Goal: Information Seeking & Learning: Learn about a topic

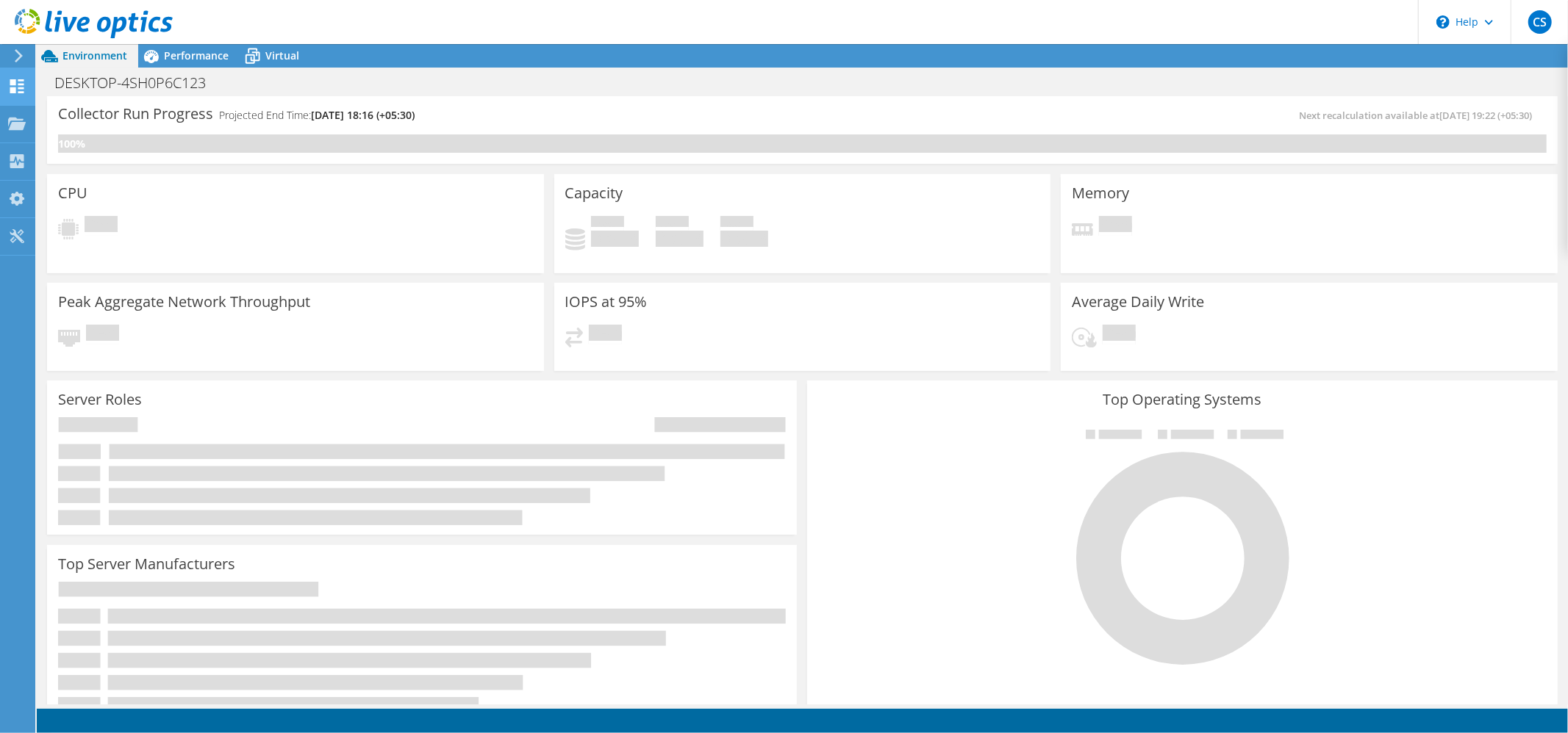
click at [21, 80] on use at bounding box center [17, 86] width 14 height 14
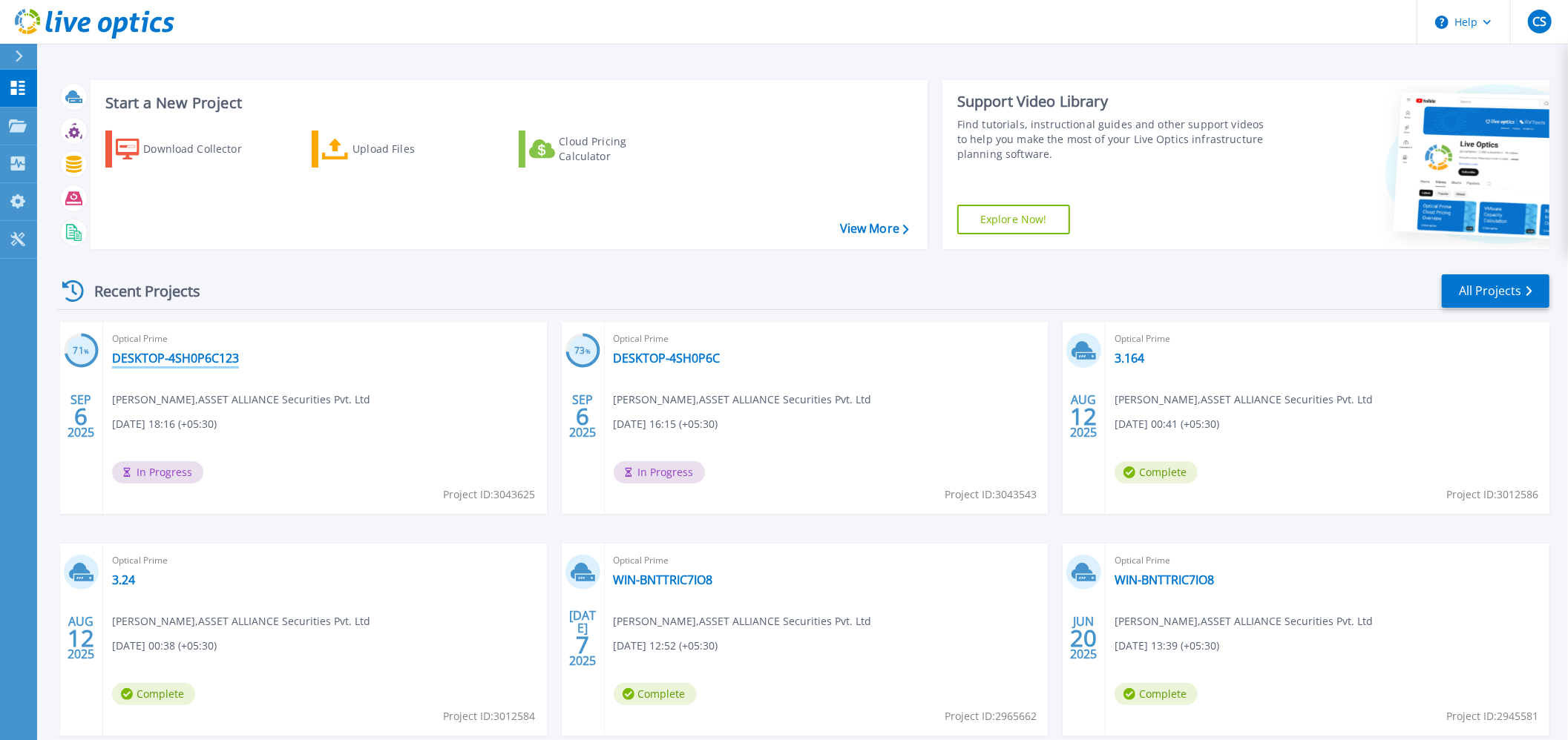
click at [184, 356] on link "DESKTOP-4SH0P6C123" at bounding box center [175, 358] width 127 height 15
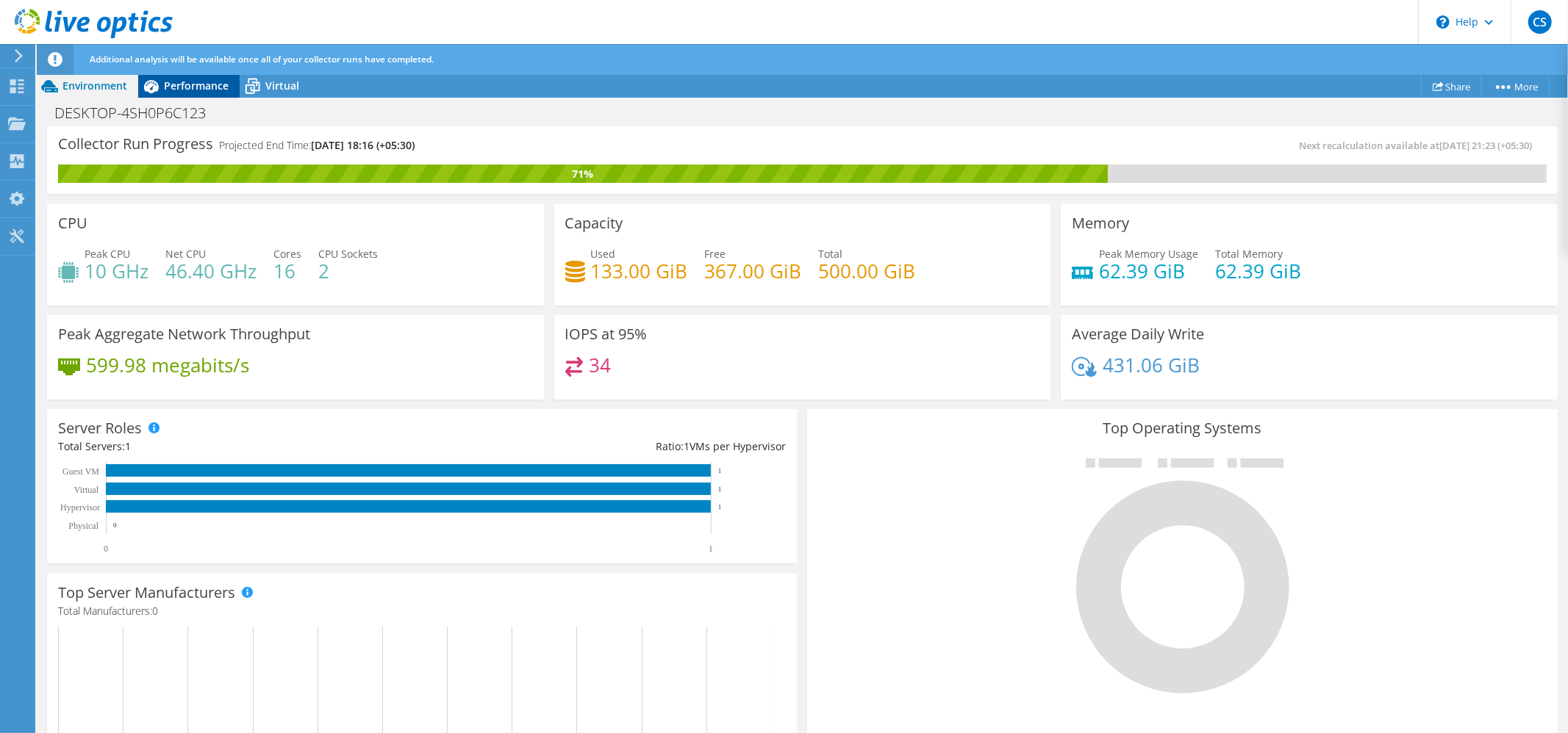
click at [185, 88] on span "Performance" at bounding box center [197, 85] width 65 height 14
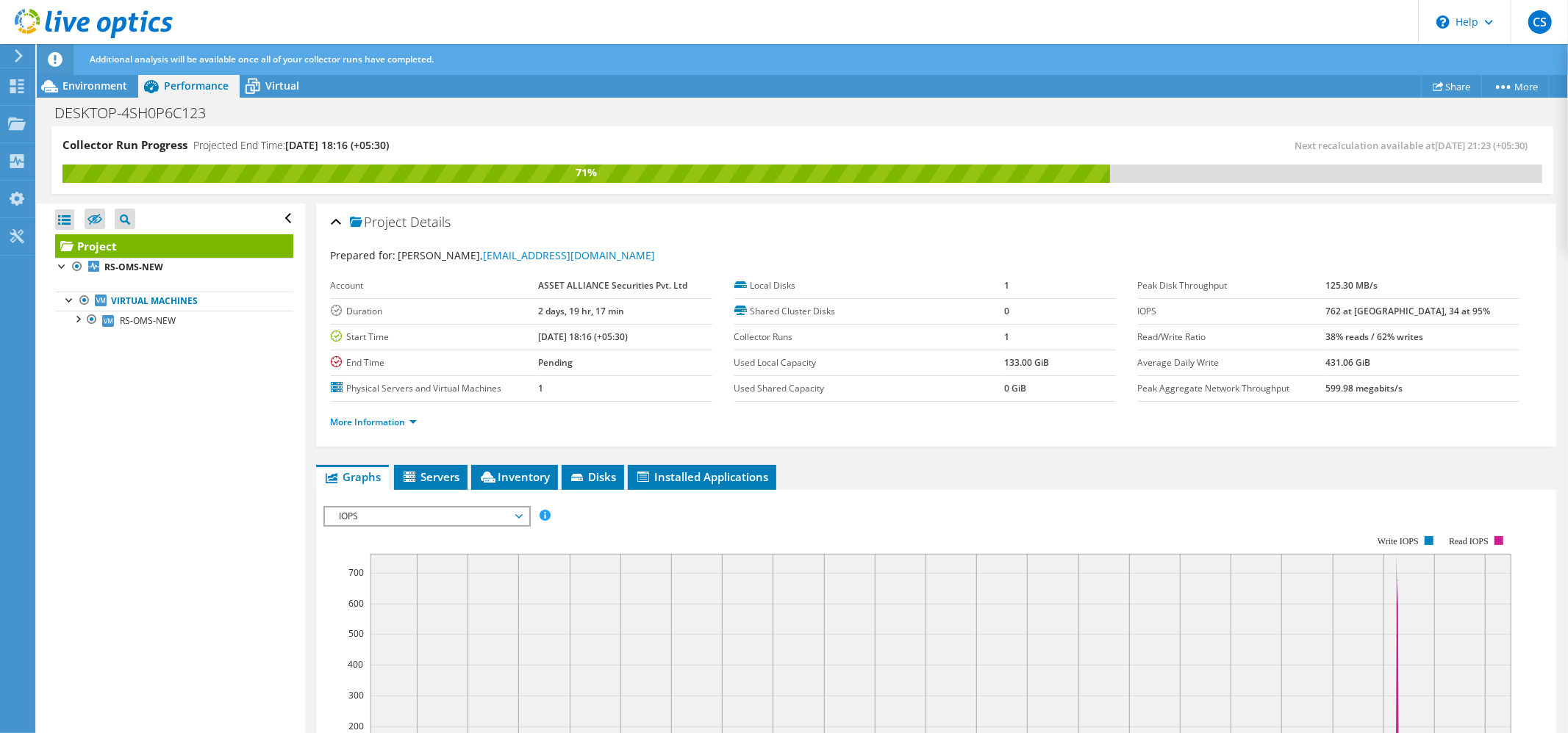
click at [416, 520] on span "IOPS" at bounding box center [426, 516] width 189 height 18
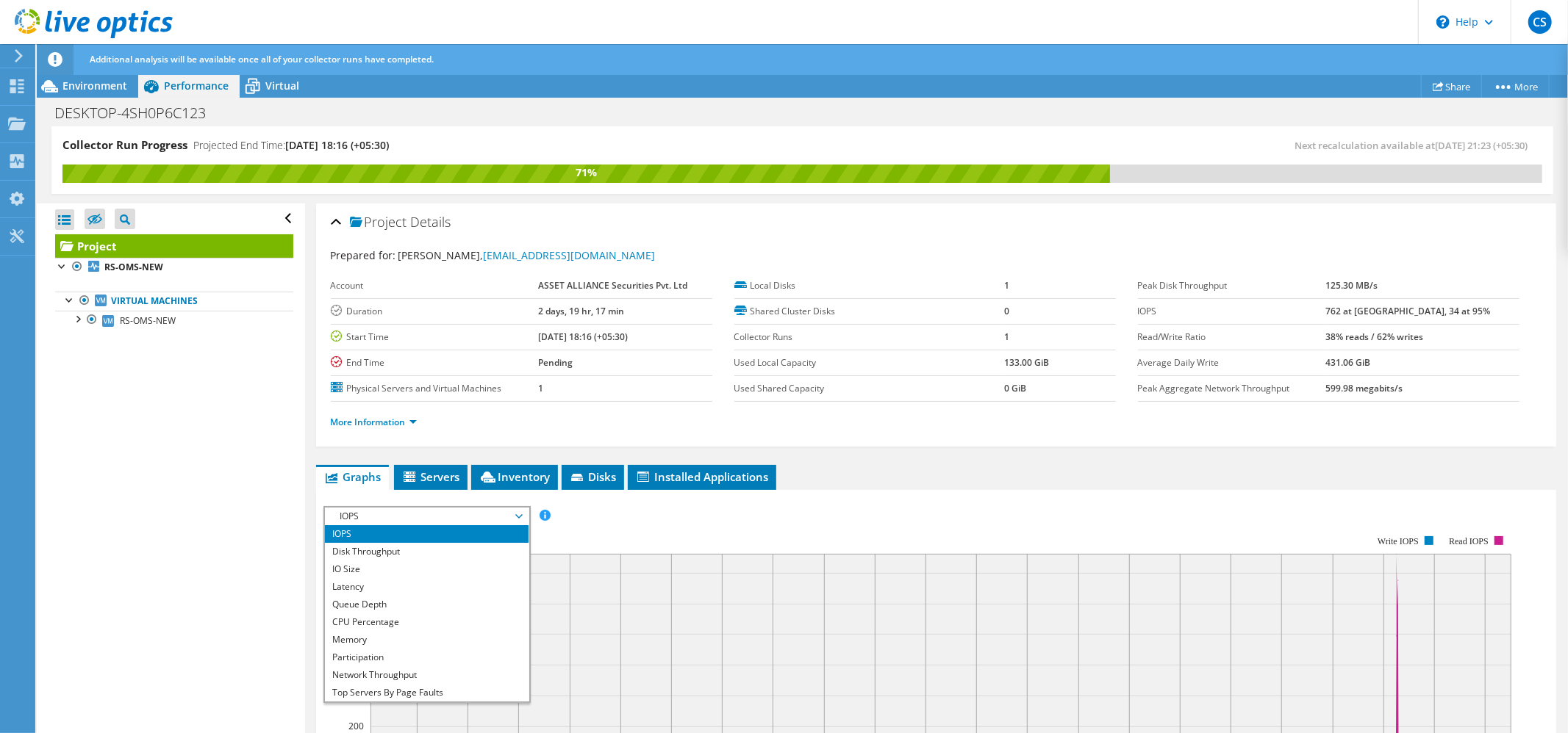
click at [416, 520] on span "IOPS" at bounding box center [426, 516] width 189 height 18
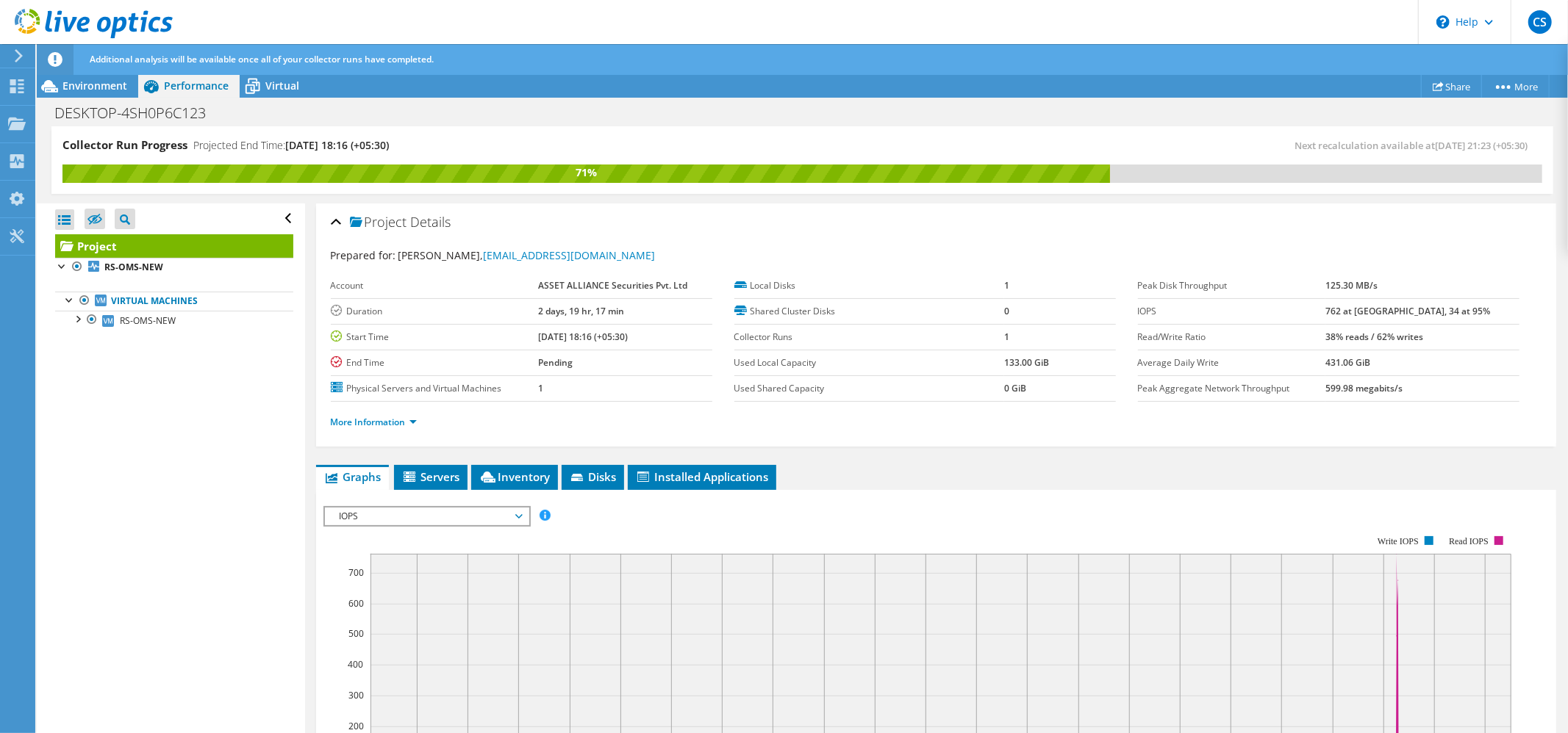
click at [433, 518] on span "IOPS" at bounding box center [426, 516] width 189 height 18
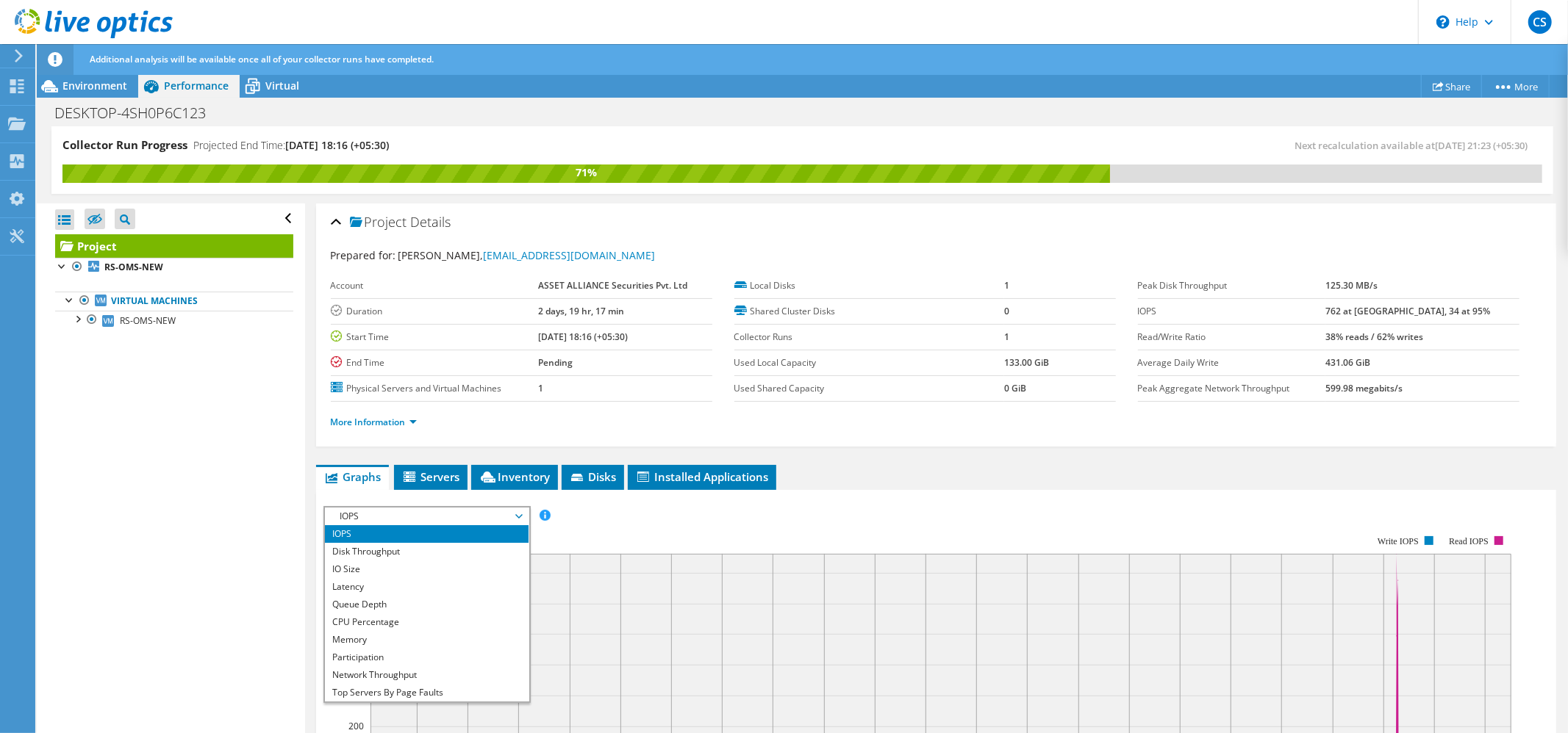
scroll to position [53, 0]
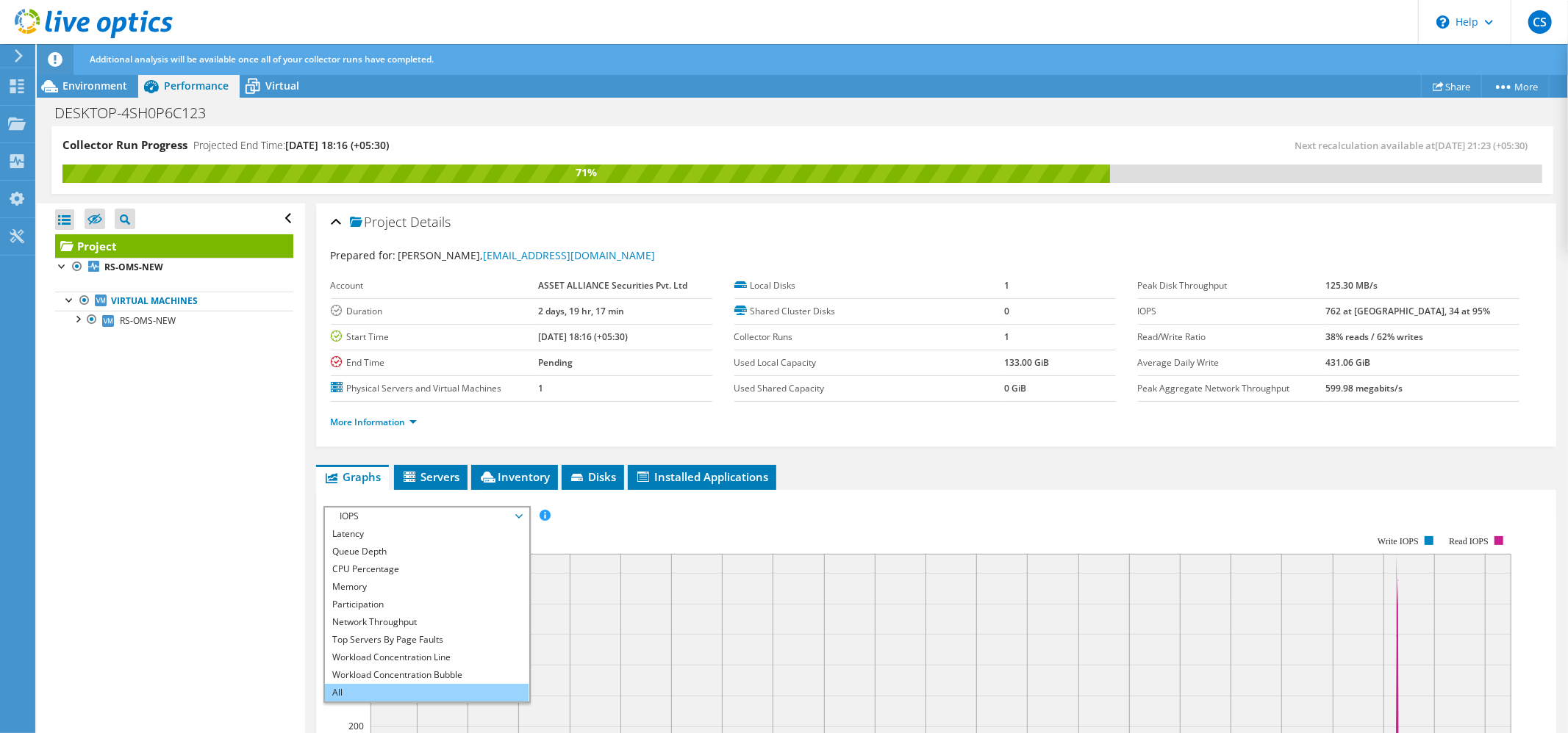
click at [355, 685] on li "All" at bounding box center [426, 693] width 203 height 18
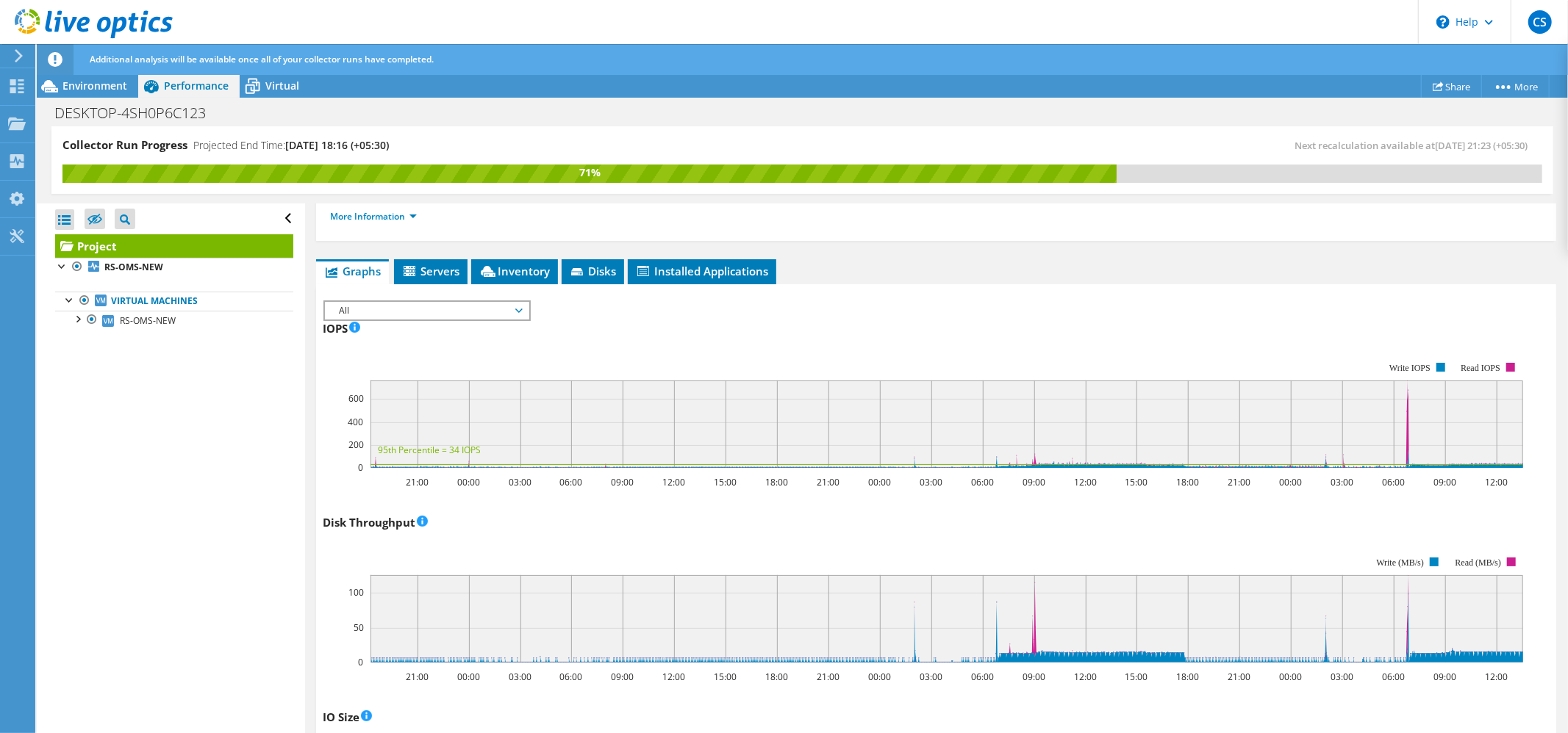
scroll to position [0, 0]
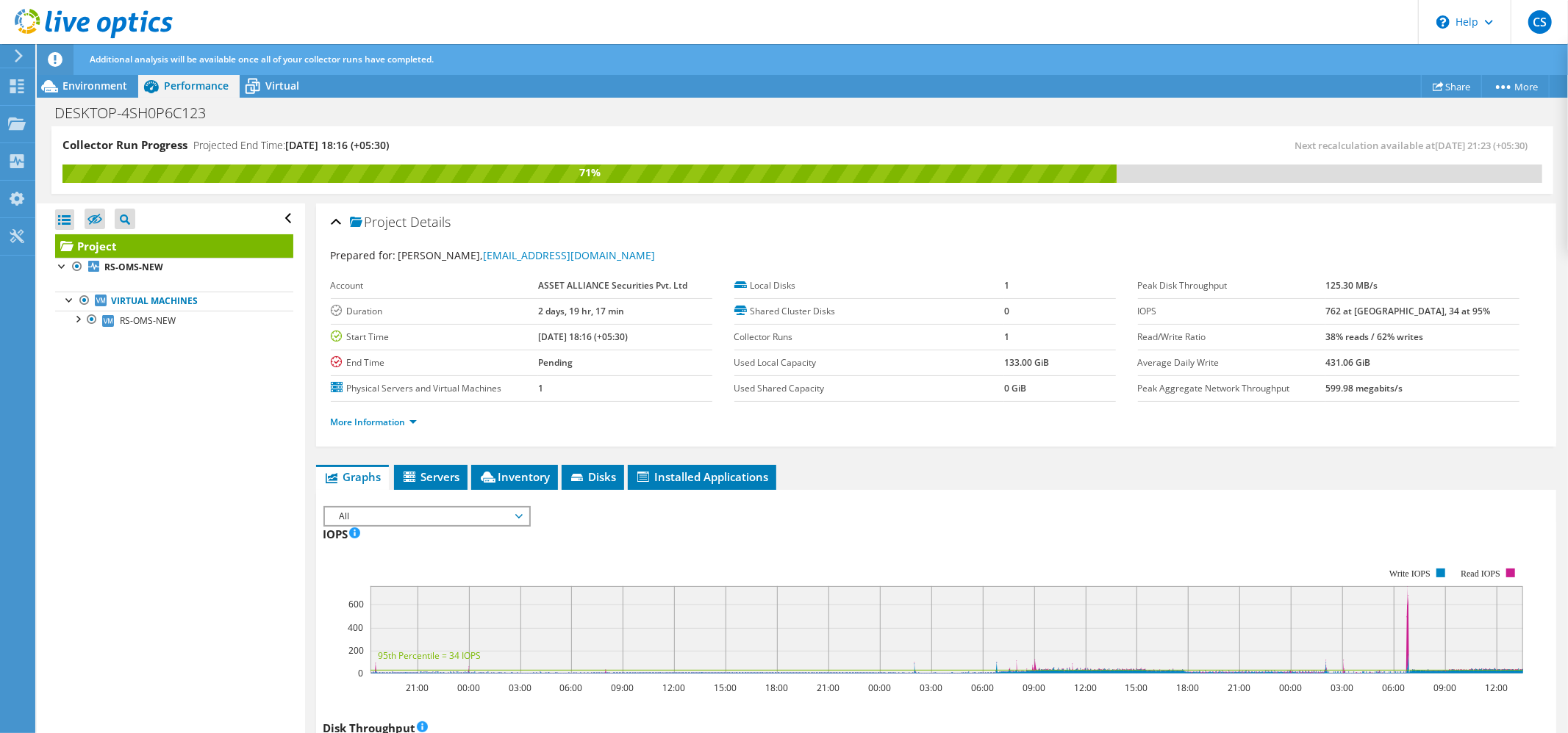
click at [386, 515] on span "All" at bounding box center [426, 516] width 189 height 18
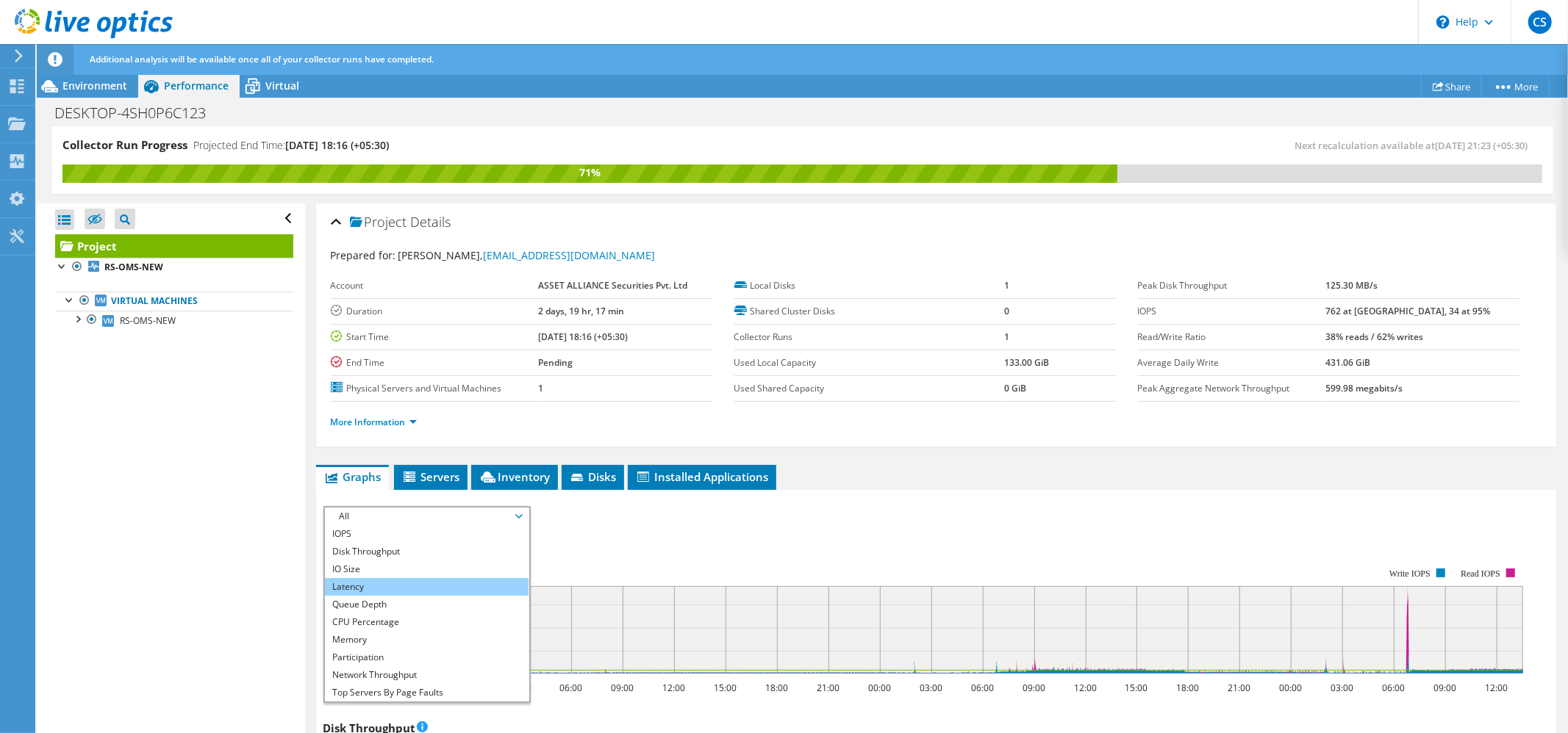
click at [374, 585] on li "Latency" at bounding box center [426, 587] width 203 height 18
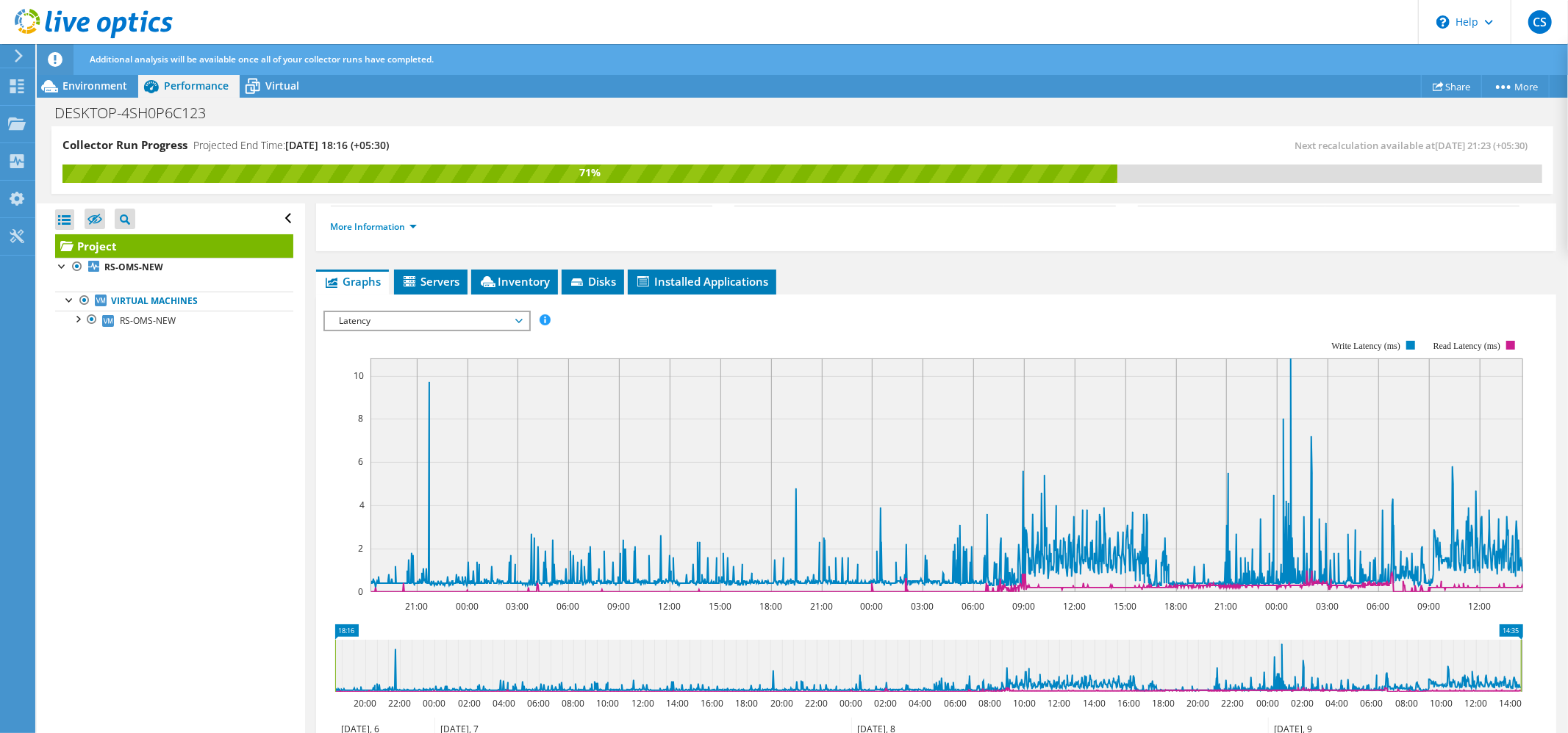
scroll to position [375, 0]
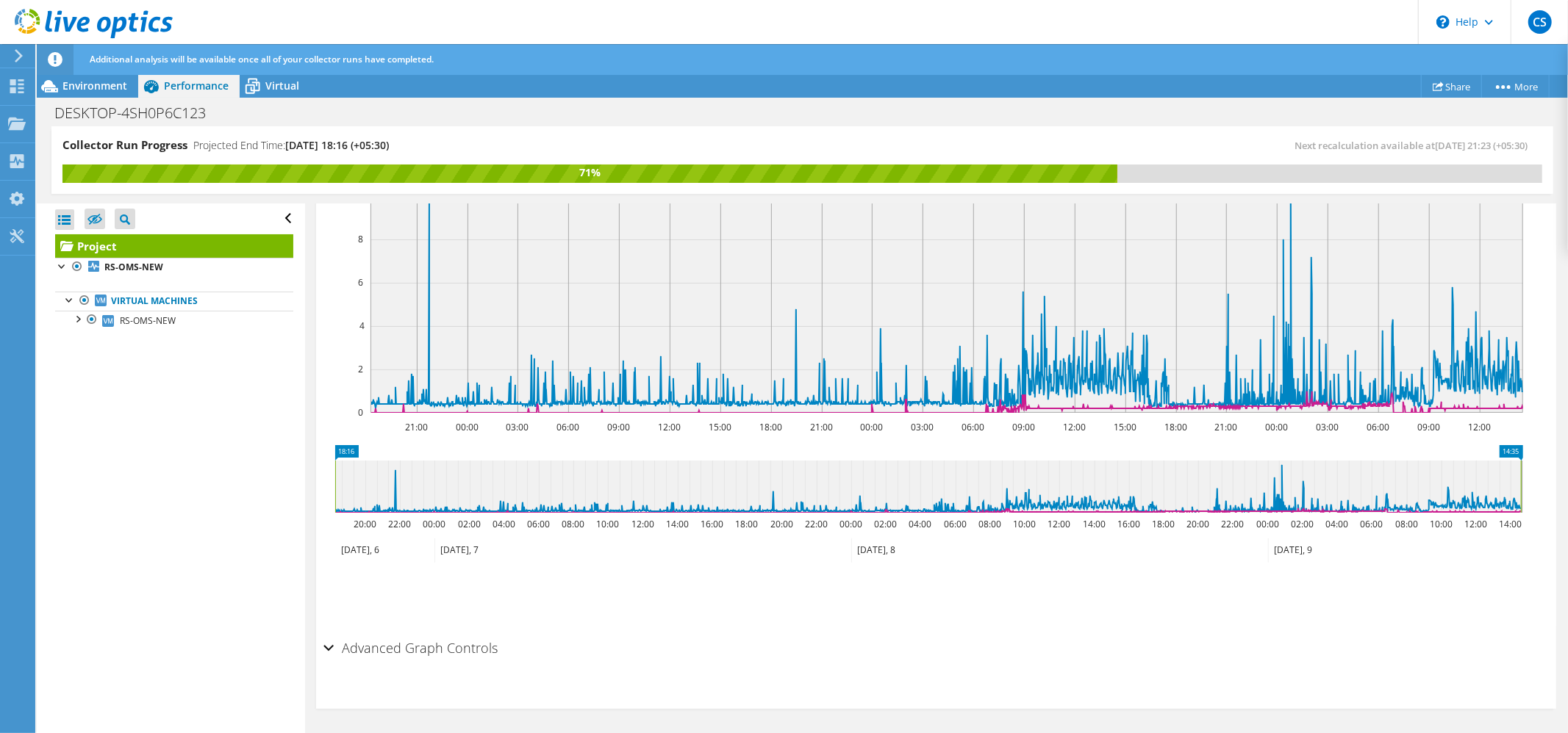
click at [444, 647] on h2 "Advanced Graph Controls" at bounding box center [410, 648] width 175 height 29
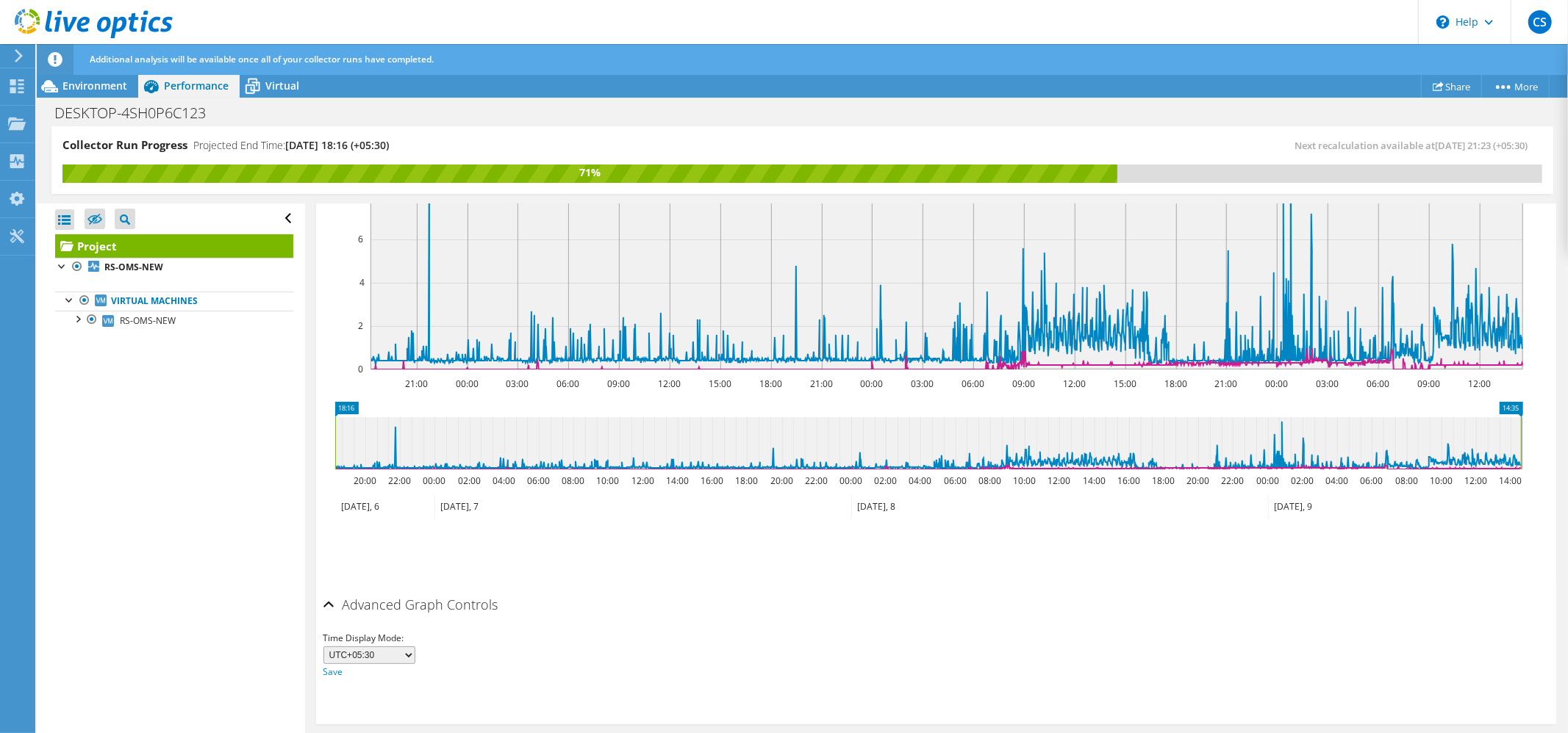
scroll to position [432, 0]
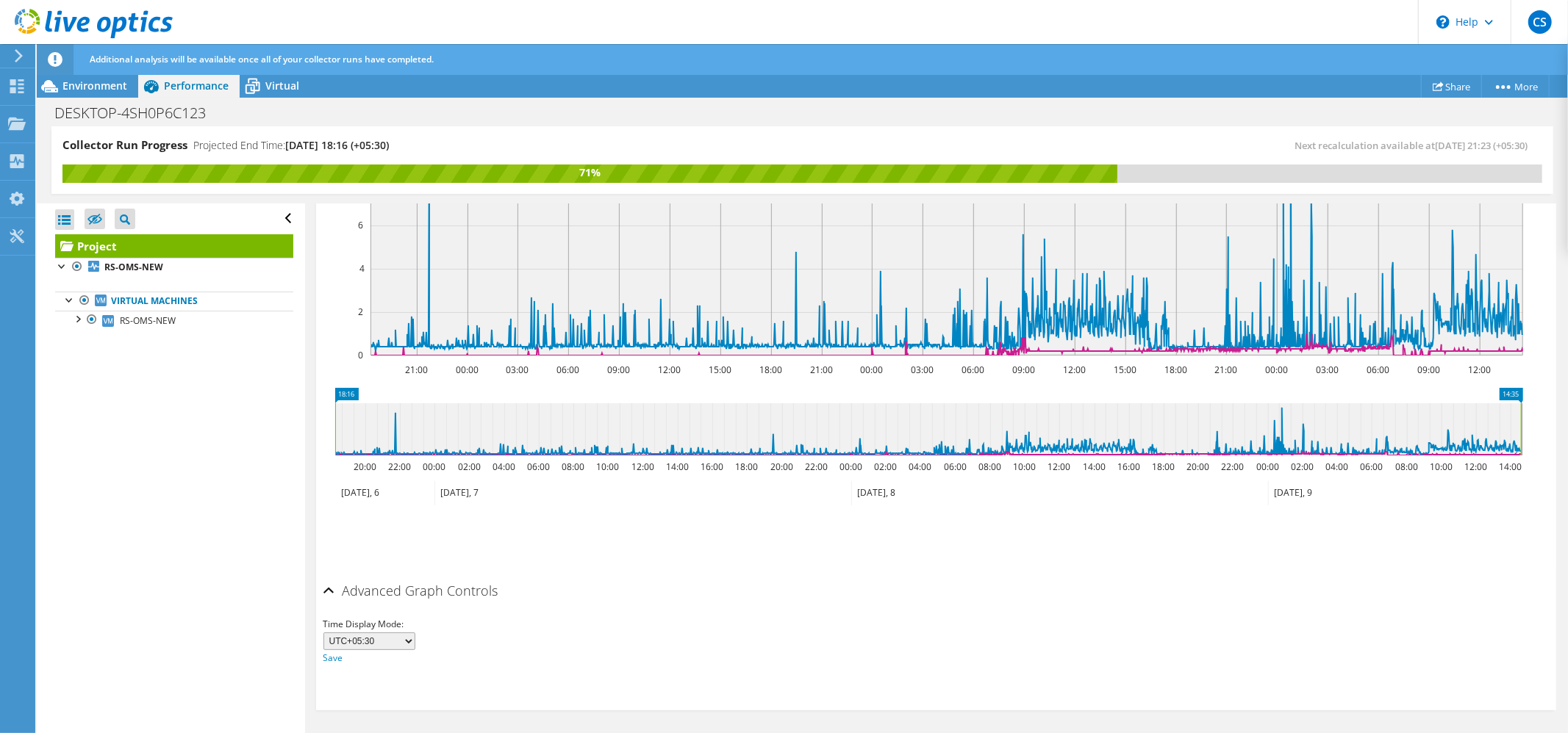
click at [437, 586] on h2 "Advanced Graph Controls" at bounding box center [410, 590] width 175 height 29
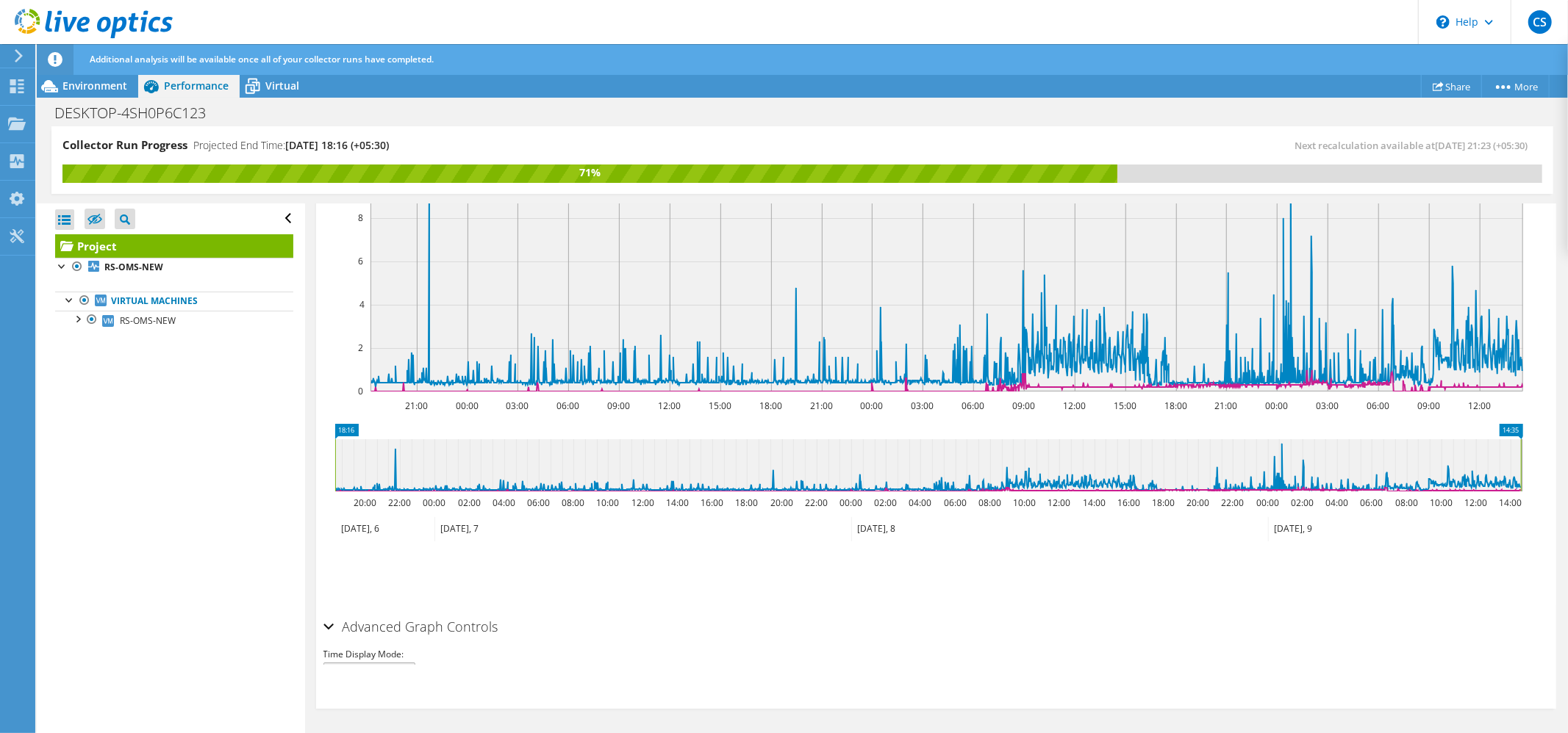
scroll to position [375, 0]
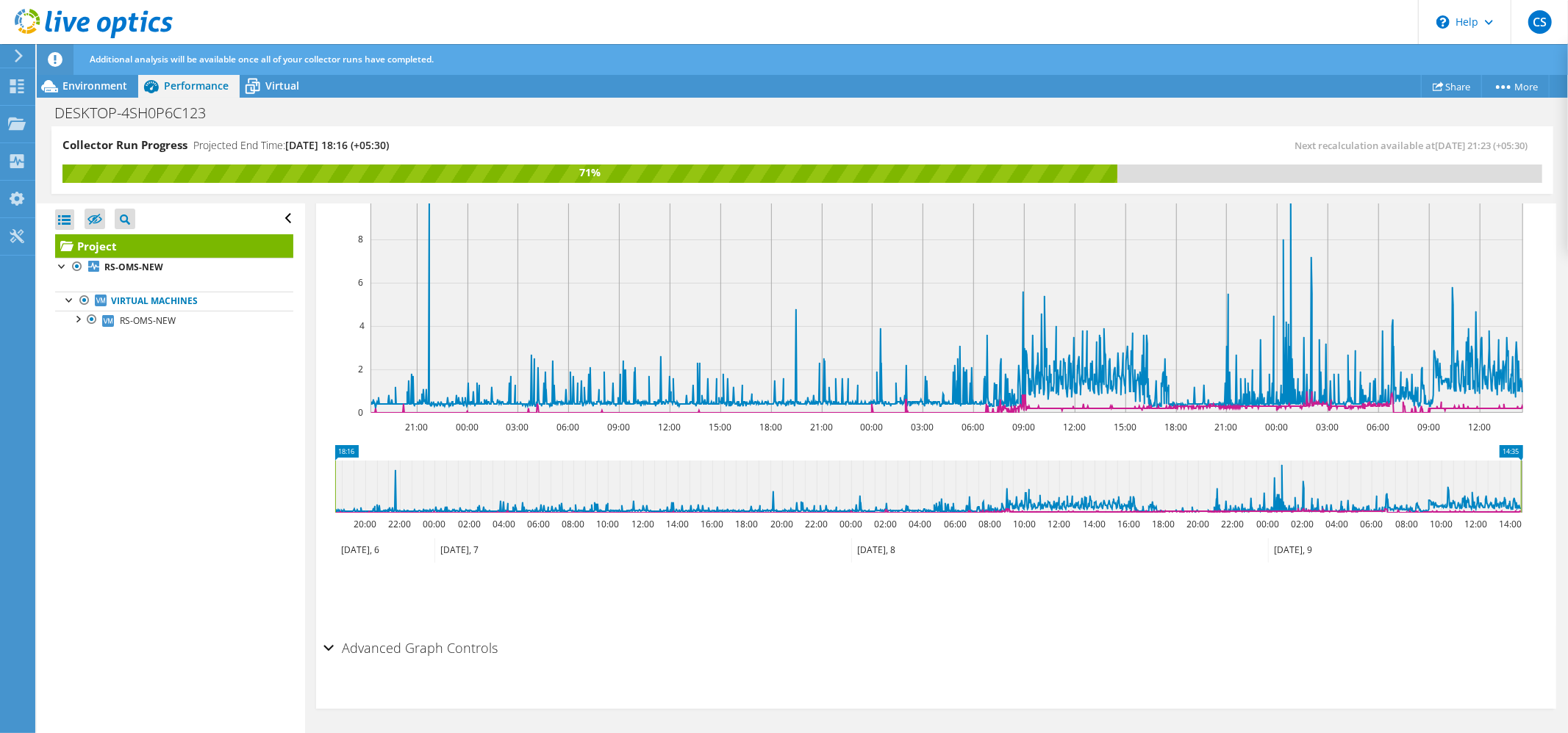
click at [418, 645] on h2 "Advanced Graph Controls" at bounding box center [410, 648] width 175 height 29
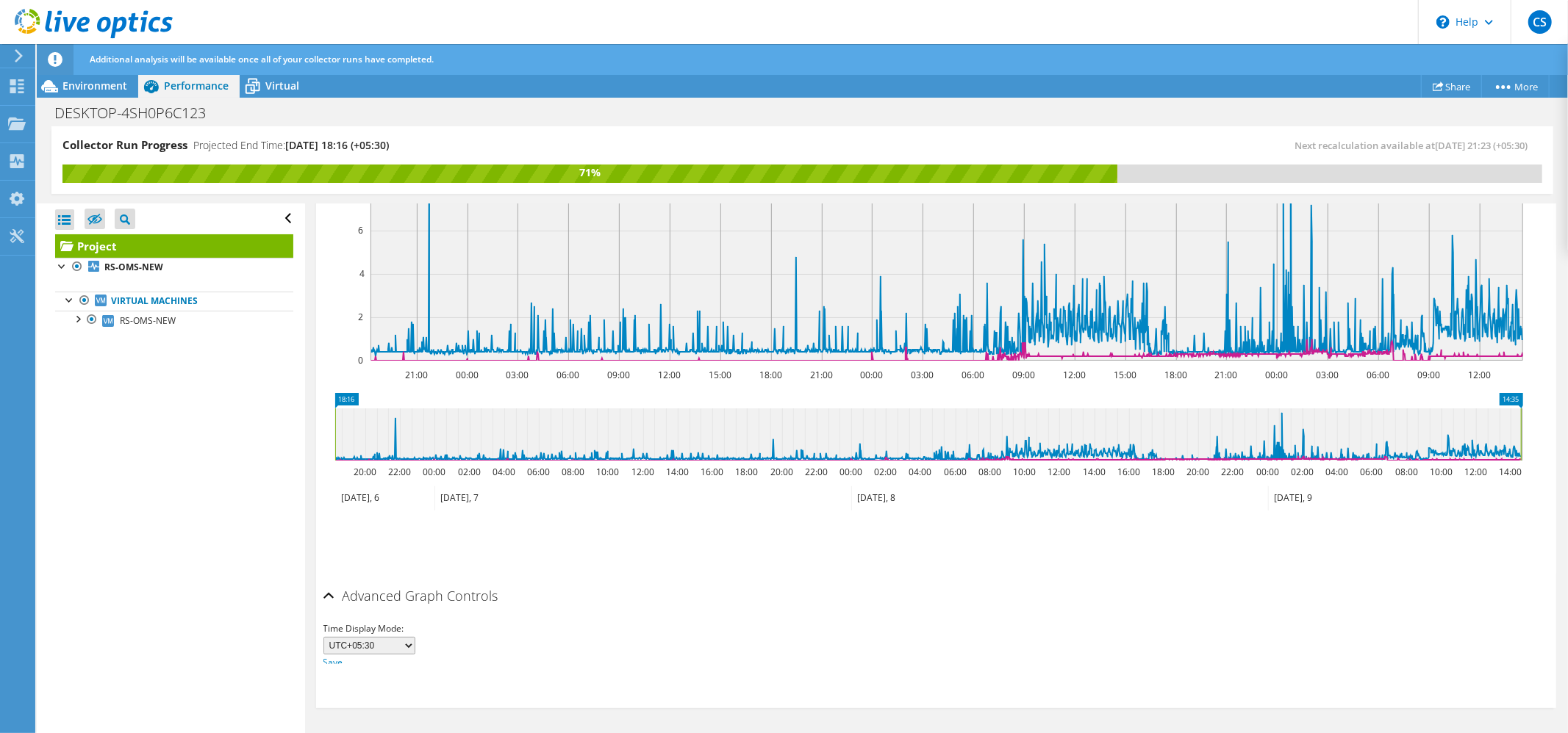
scroll to position [432, 0]
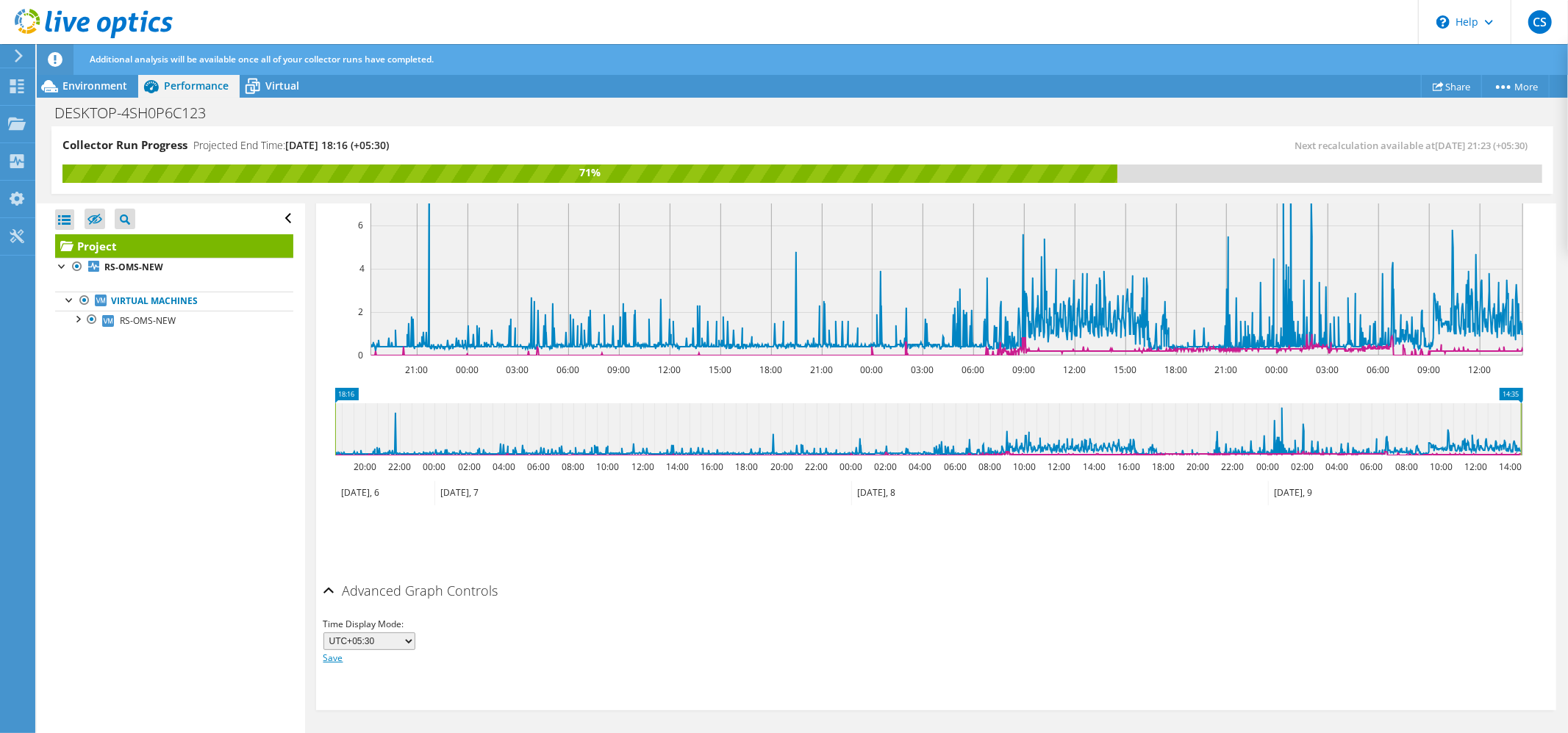
click at [327, 657] on link "Save" at bounding box center [332, 658] width 20 height 13
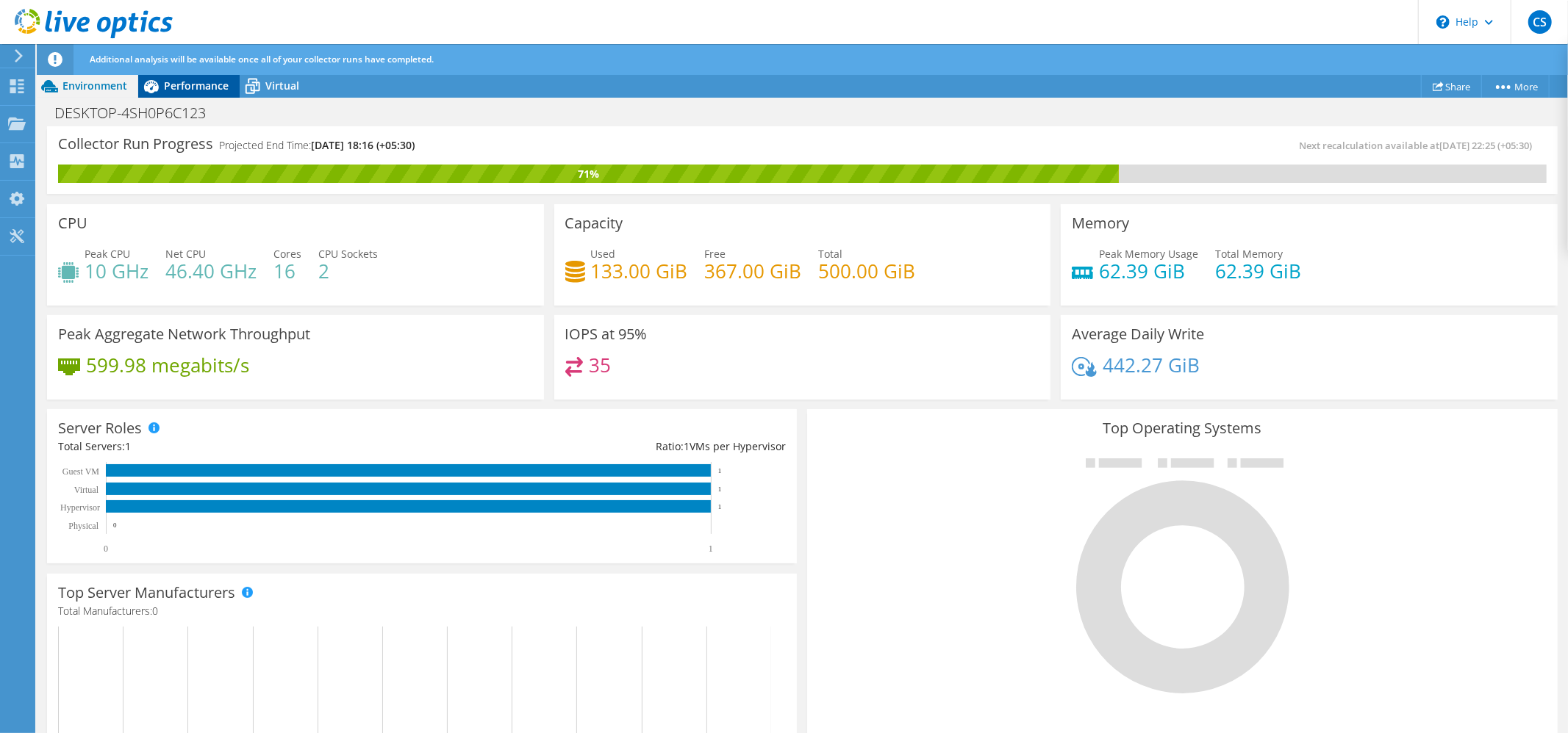
click at [185, 95] on div "Performance" at bounding box center [189, 86] width 102 height 24
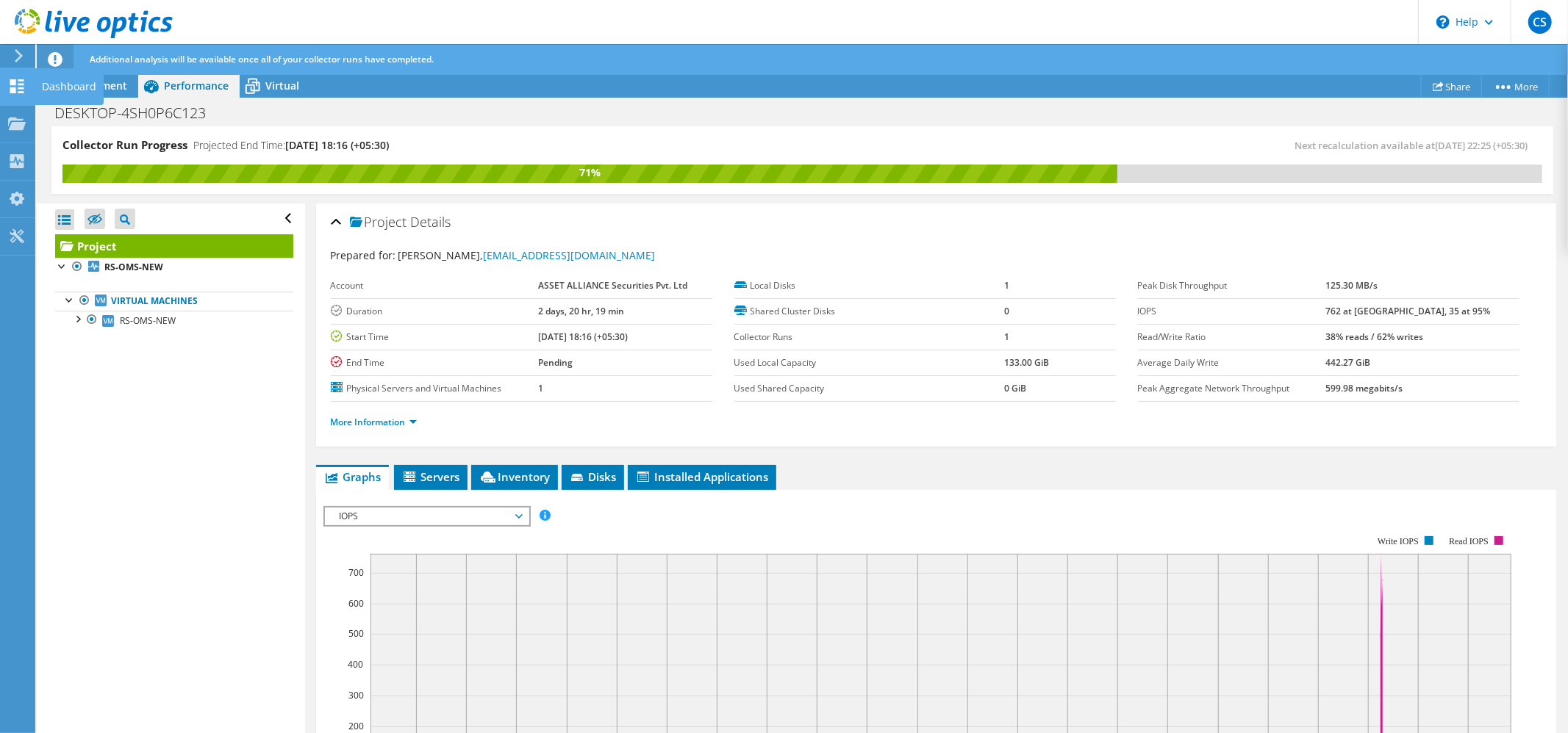
click at [13, 86] on use at bounding box center [17, 86] width 14 height 14
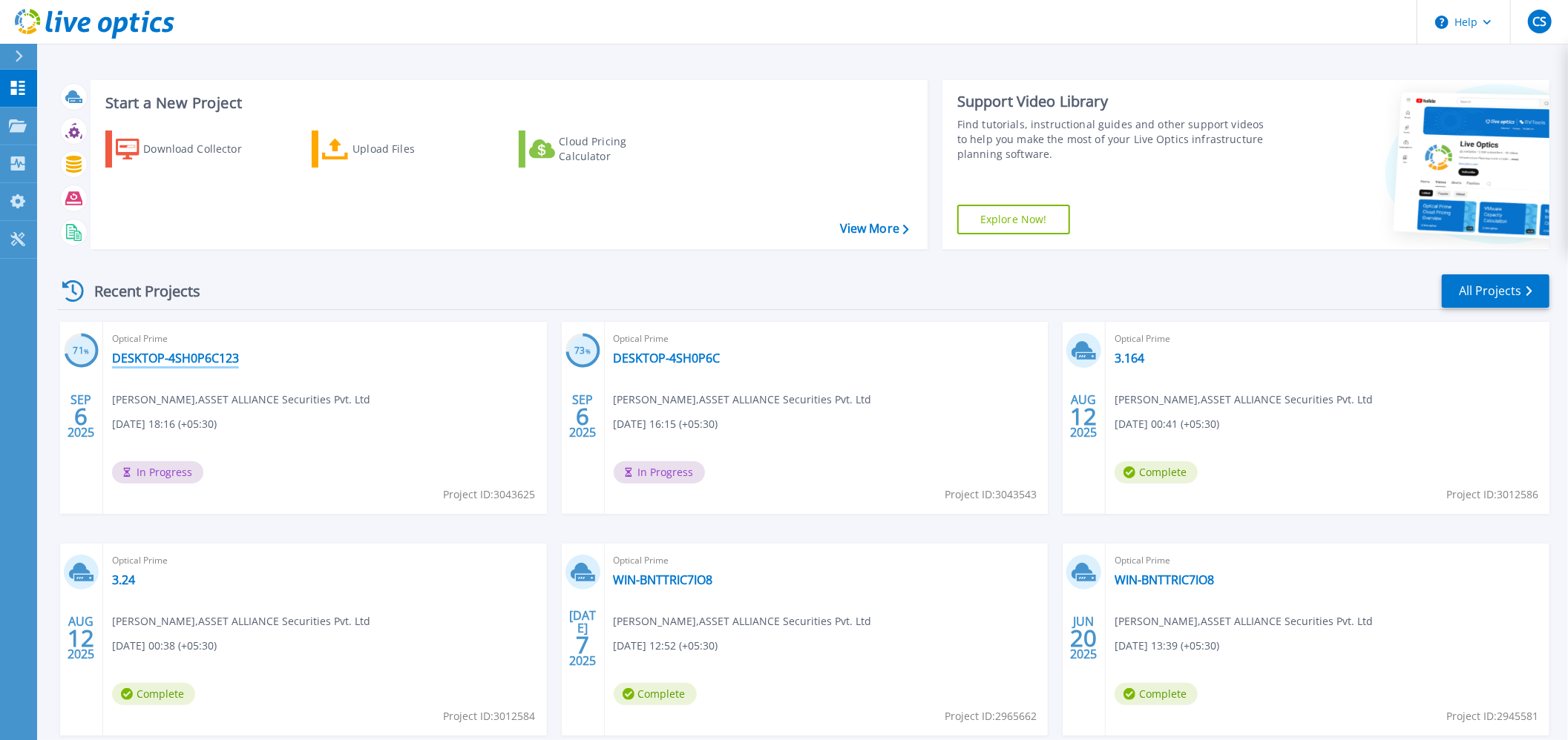
click at [179, 359] on link "DESKTOP-4SH0P6C123" at bounding box center [175, 358] width 127 height 15
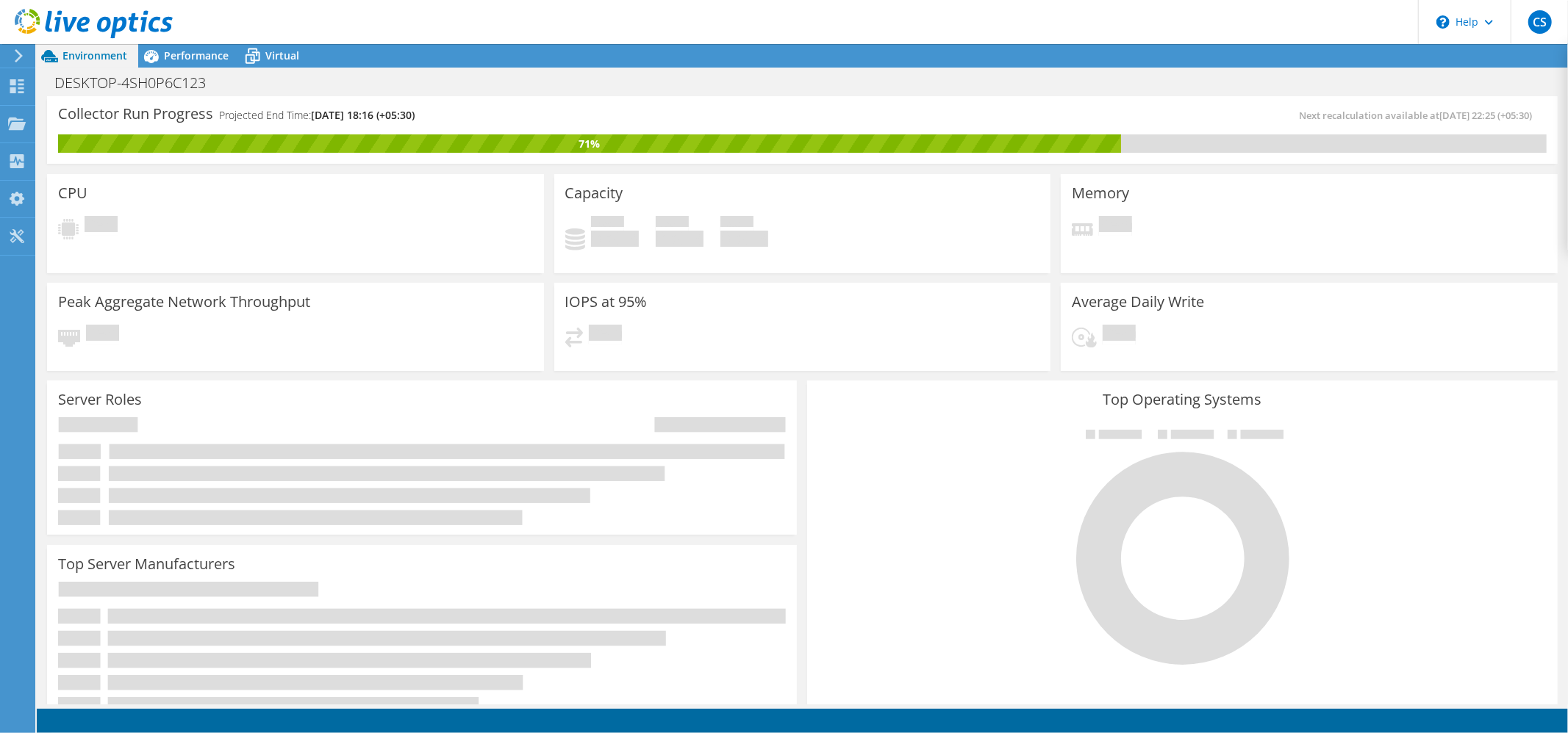
drag, startPoint x: 268, startPoint y: 1, endPoint x: 1184, endPoint y: 22, distance: 916.2
click at [1184, 22] on header "CS End User chandan singh chandan@lmspl.com ASSET ALLIANCE Securities Pvt. Ltd …" at bounding box center [784, 22] width 1568 height 44
click at [1406, 275] on div "Memory Pending" at bounding box center [1308, 223] width 507 height 108
drag, startPoint x: 1392, startPoint y: 0, endPoint x: 880, endPoint y: 580, distance: 773.7
click at [880, 580] on div at bounding box center [1182, 547] width 728 height 248
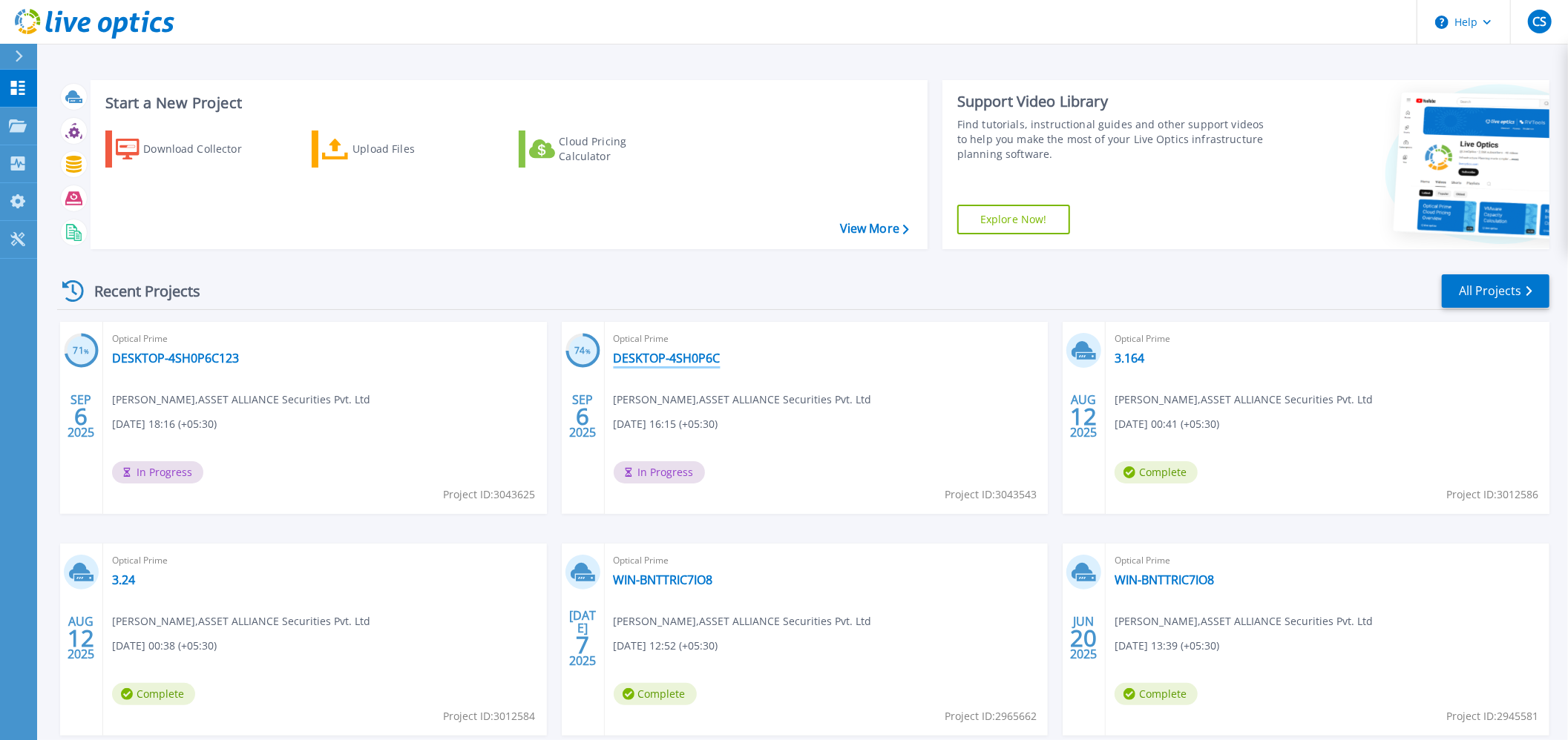
click at [657, 358] on link "DESKTOP-4SH0P6C" at bounding box center [667, 358] width 107 height 15
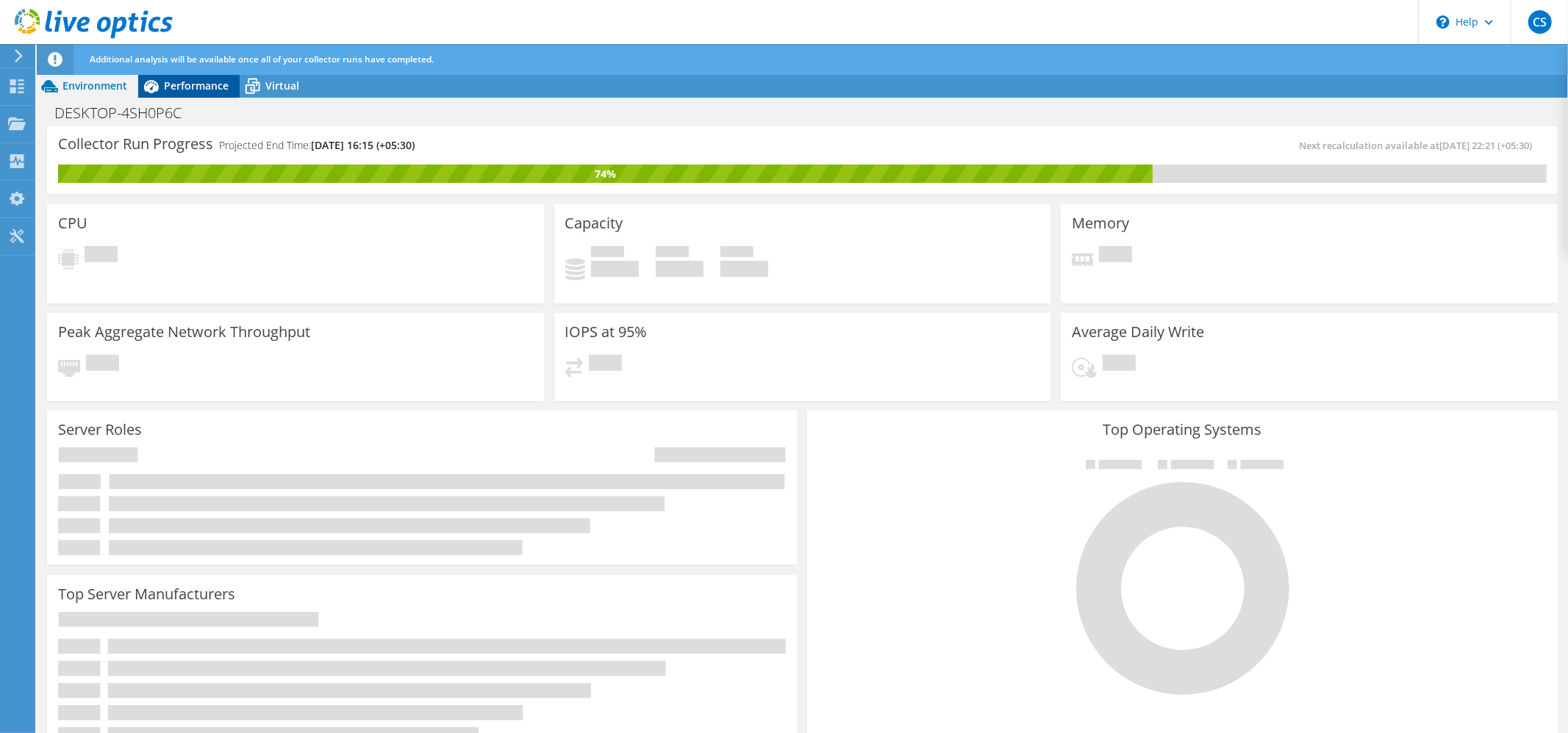
click at [206, 85] on span "Performance" at bounding box center [197, 85] width 65 height 14
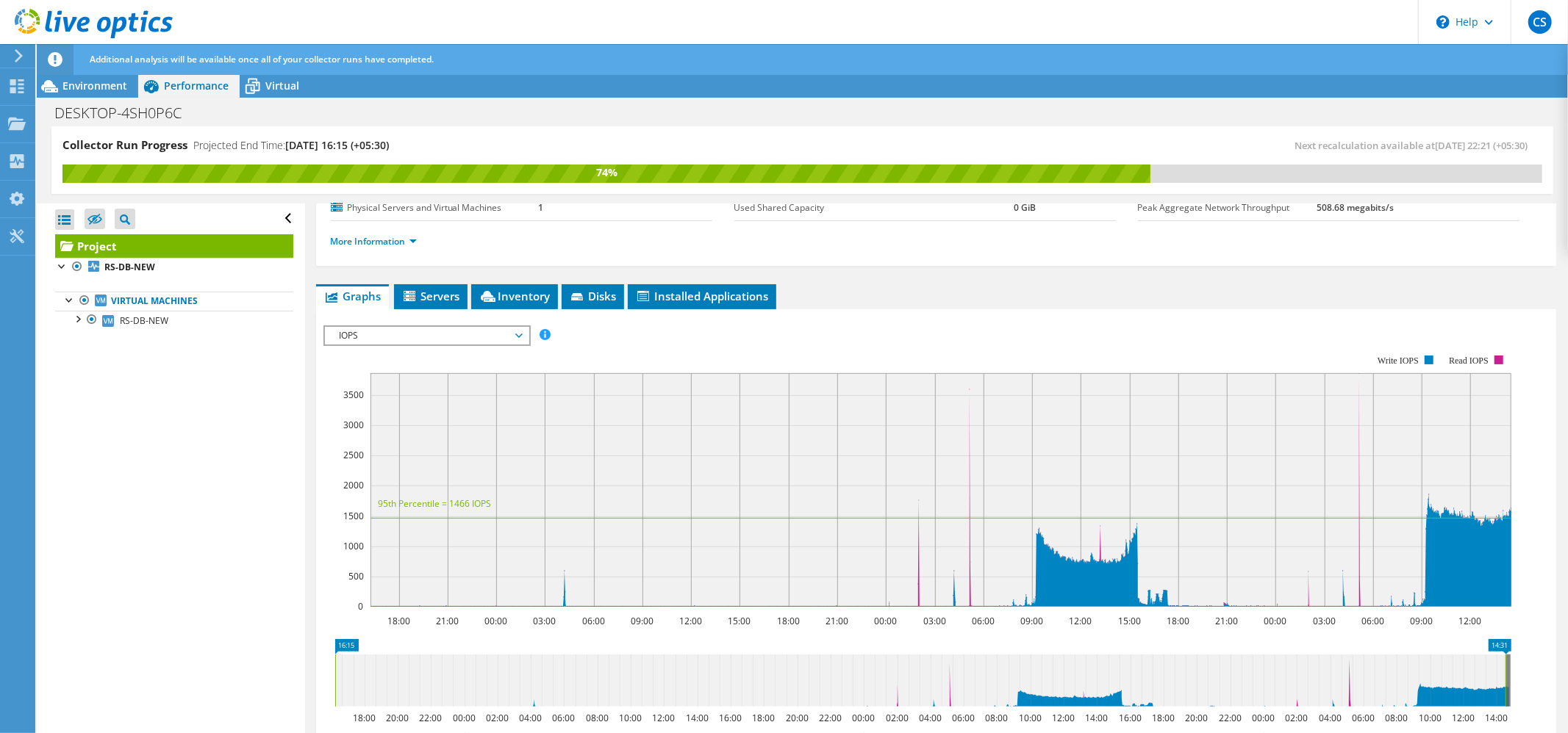
scroll to position [179, 0]
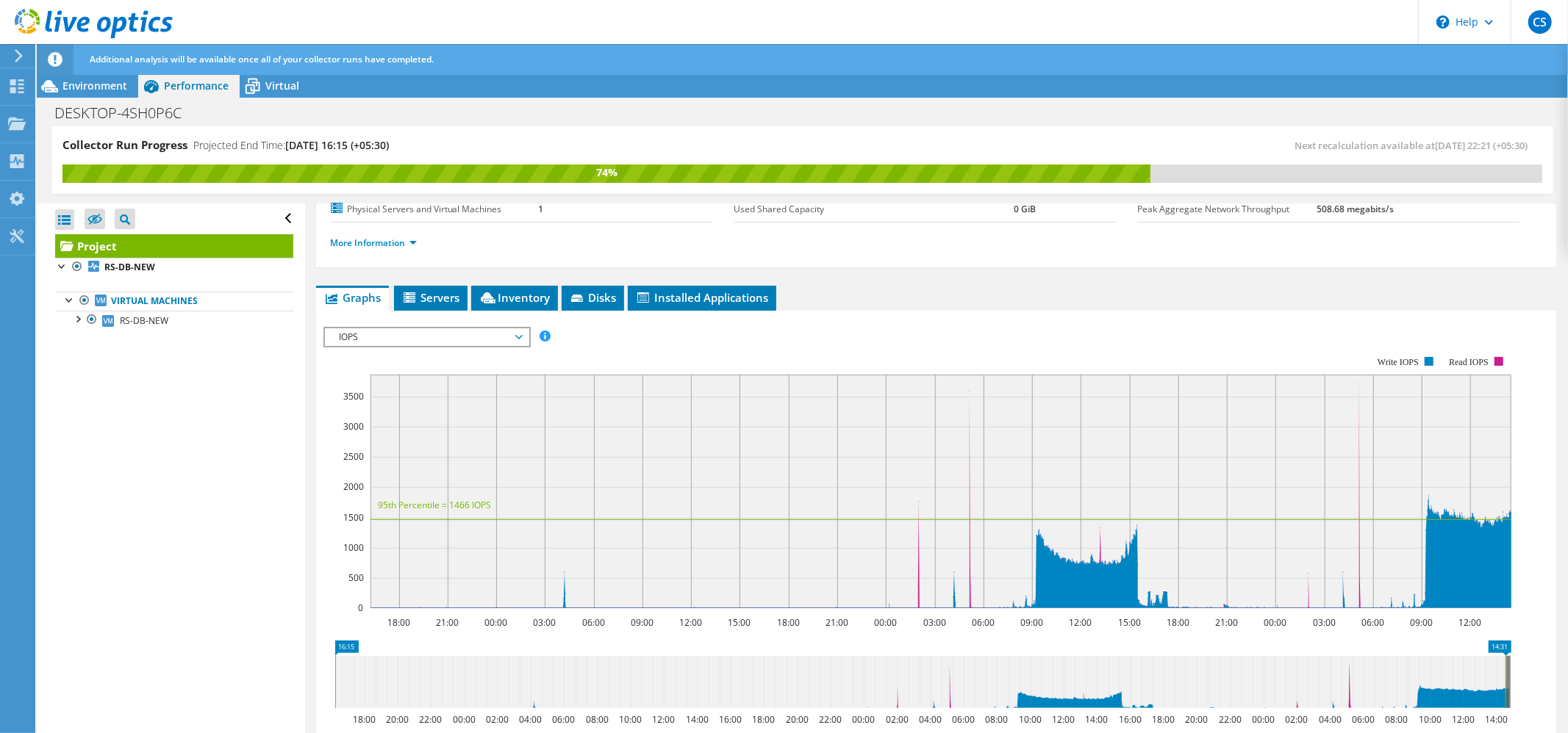
click at [514, 337] on span "IOPS" at bounding box center [426, 337] width 189 height 18
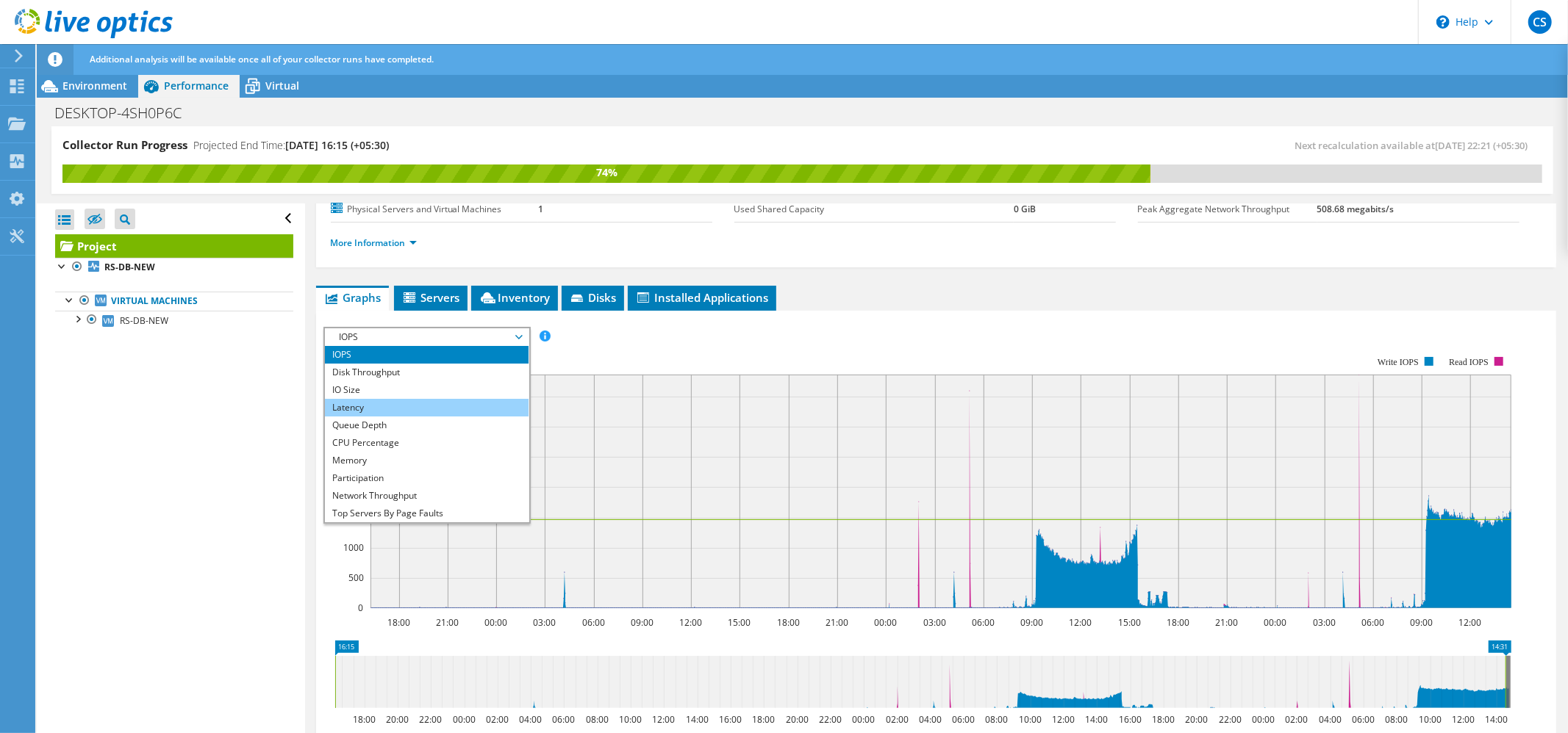
click at [394, 404] on li "Latency" at bounding box center [426, 408] width 203 height 18
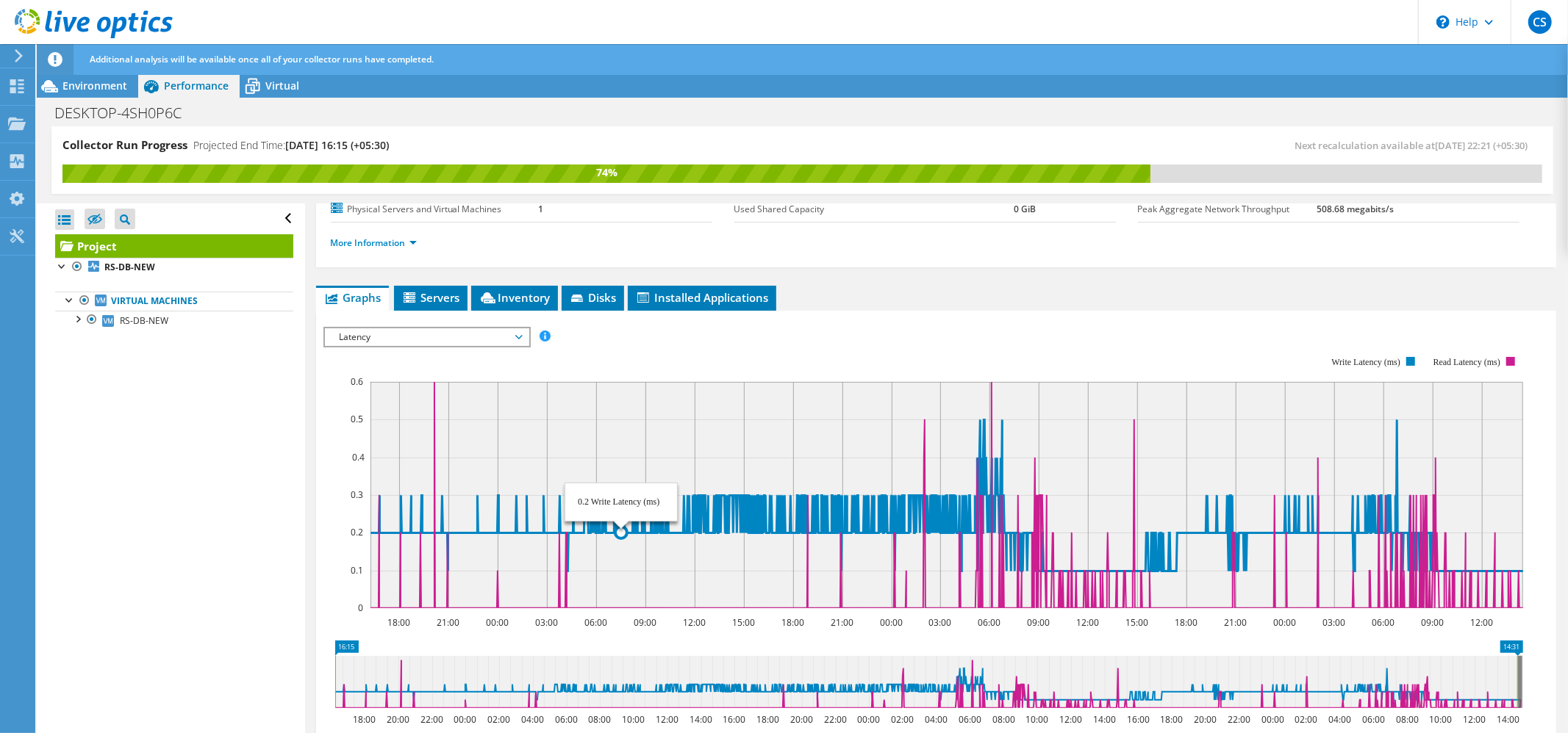
scroll to position [81, 0]
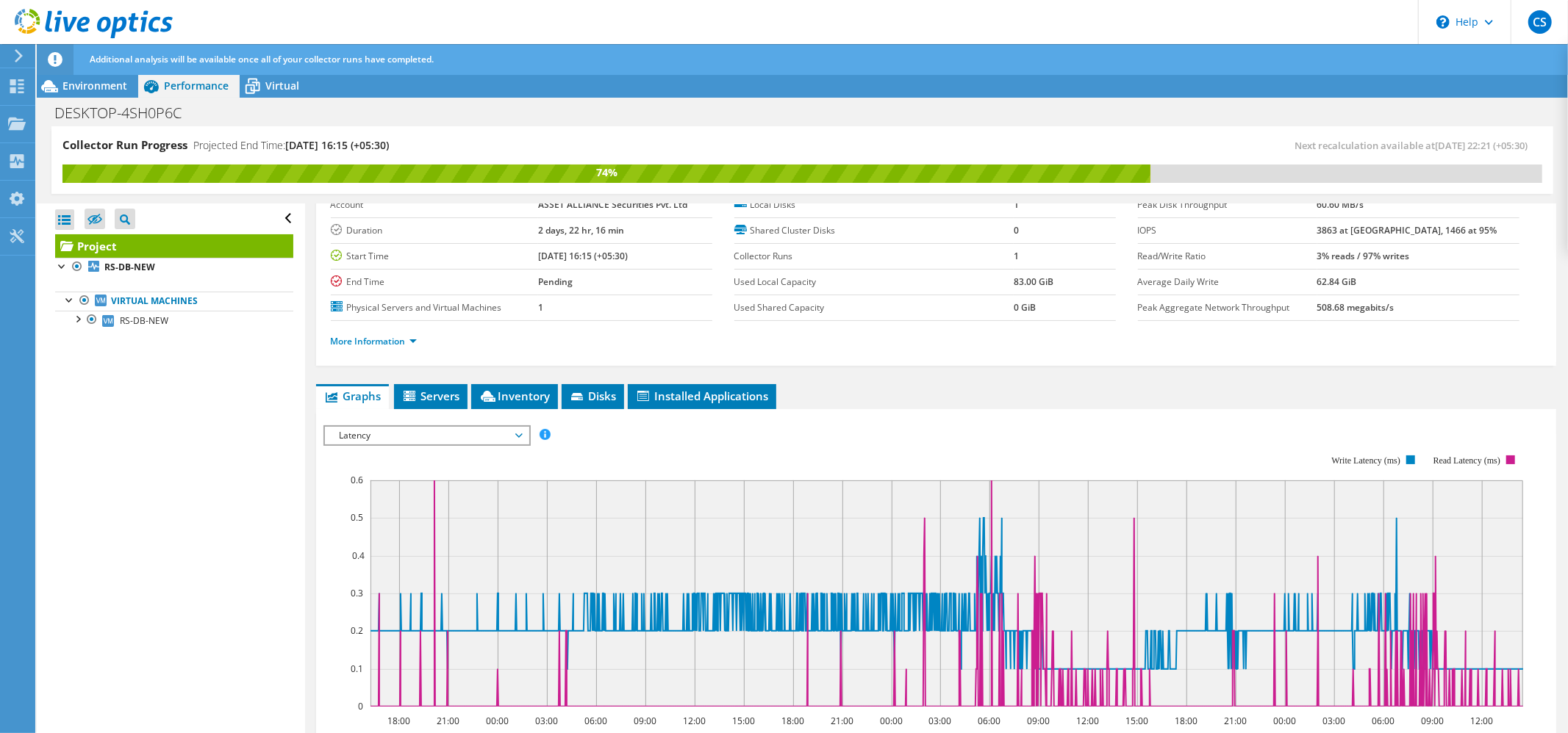
click at [509, 438] on span "Latency" at bounding box center [426, 436] width 189 height 18
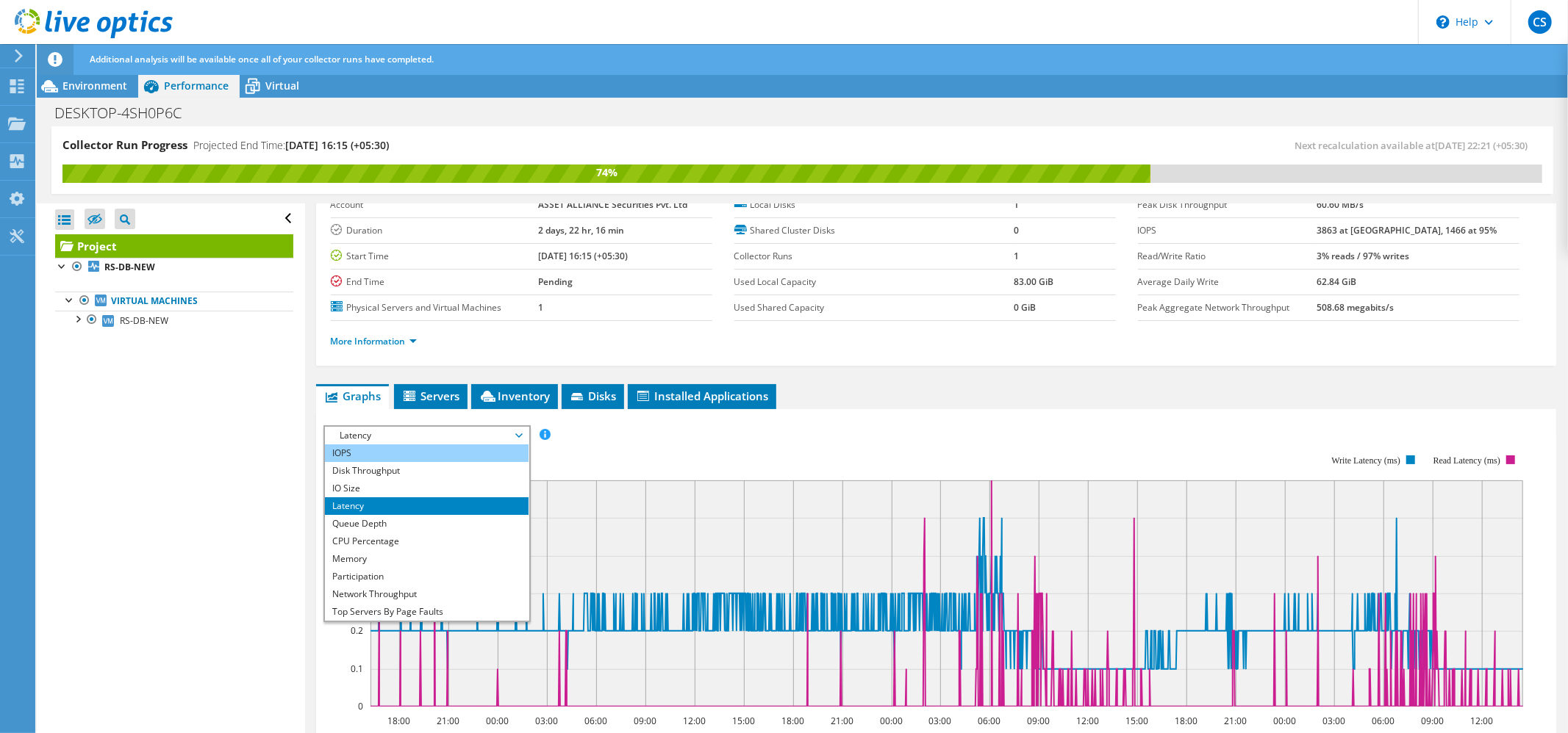
click at [404, 457] on li "IOPS" at bounding box center [426, 453] width 203 height 18
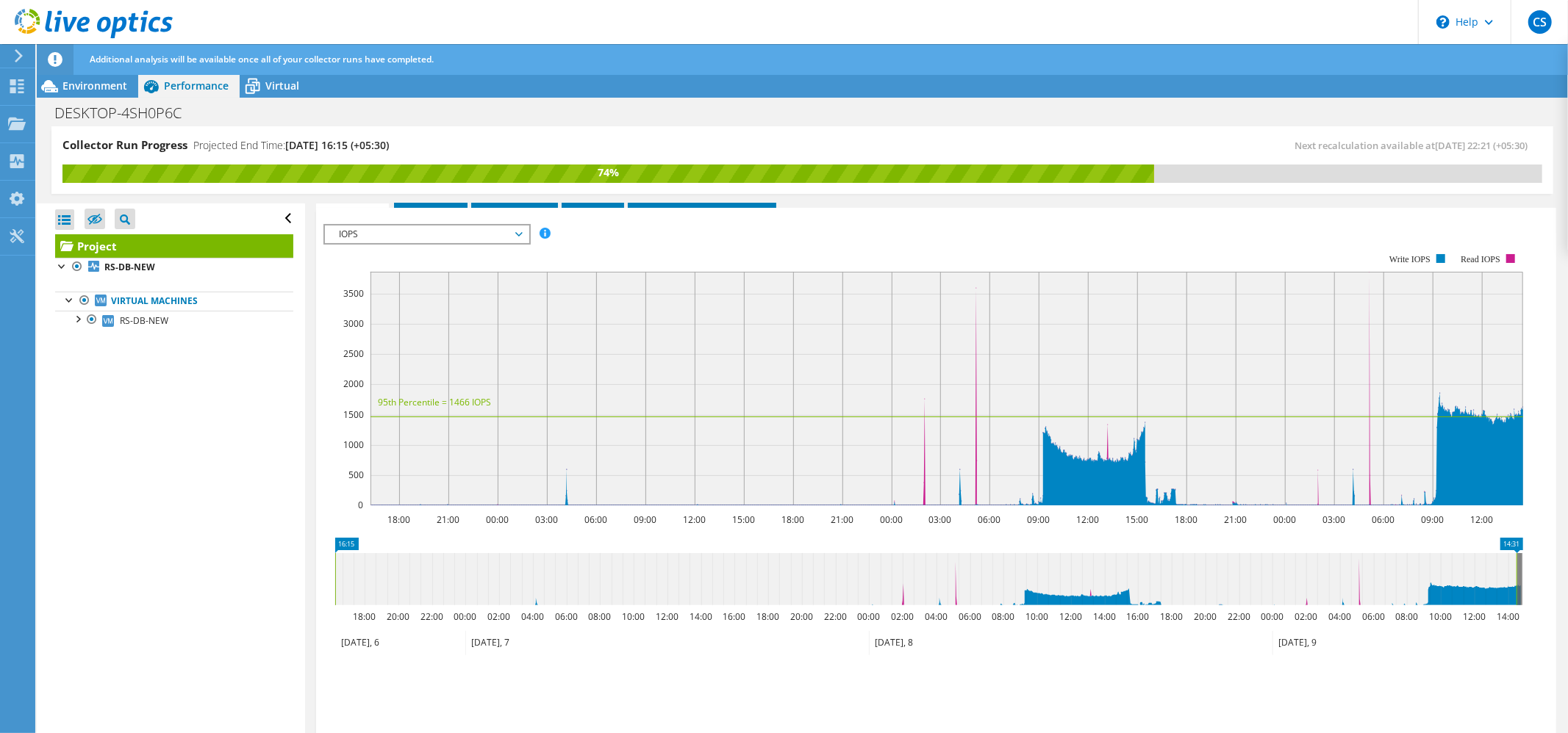
scroll to position [179, 0]
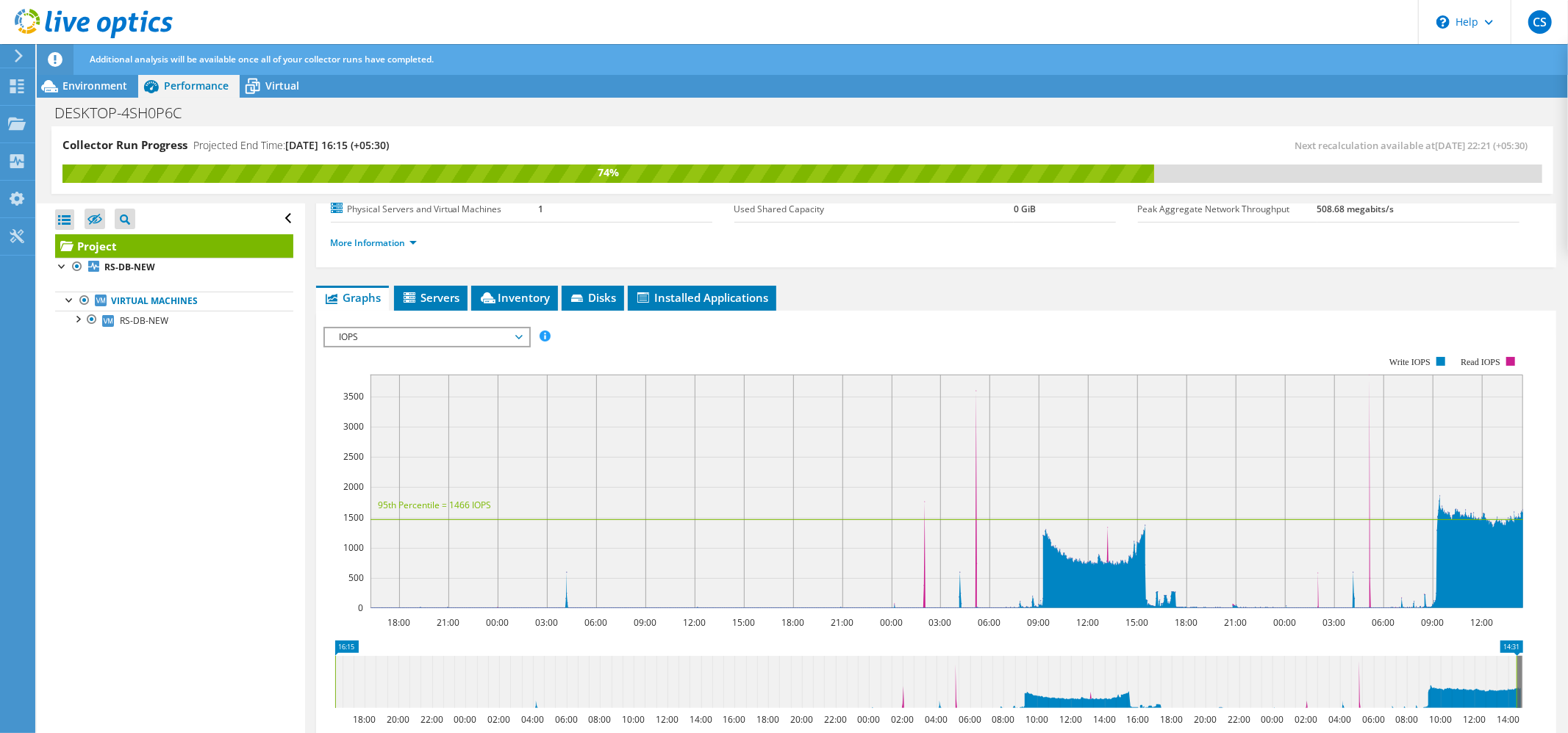
click at [450, 339] on span "IOPS" at bounding box center [426, 337] width 189 height 18
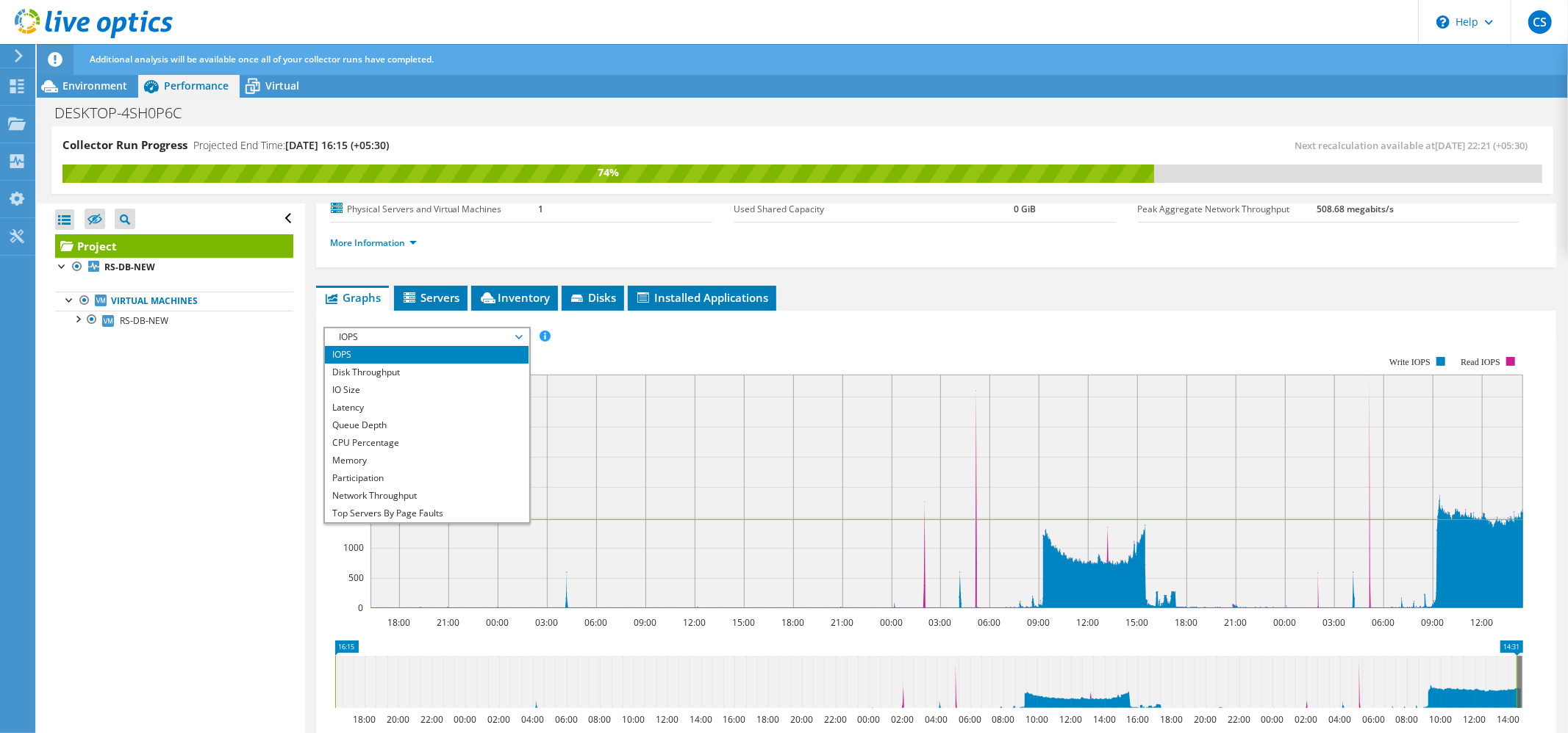
scroll to position [53, 0]
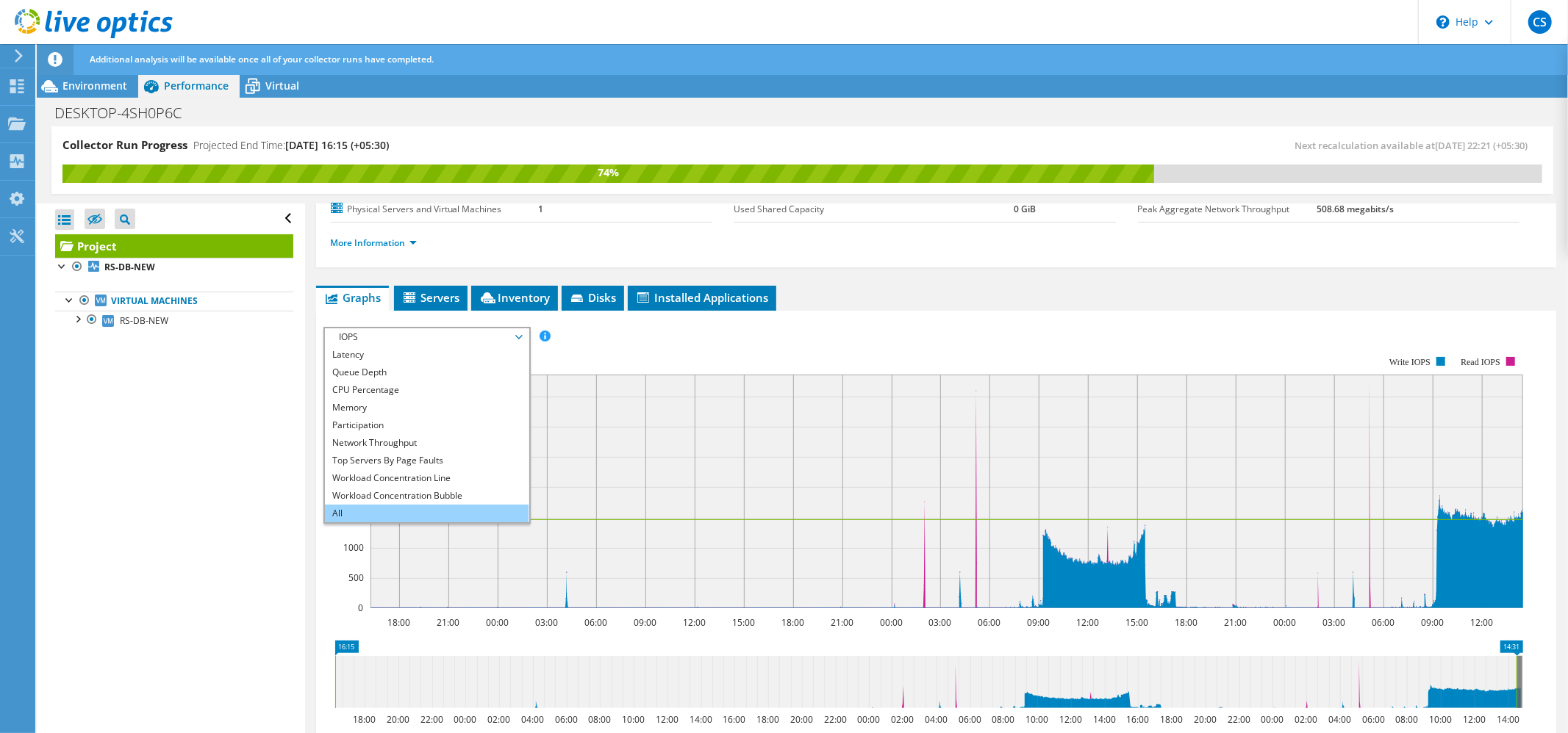
click at [398, 510] on li "All" at bounding box center [426, 513] width 203 height 18
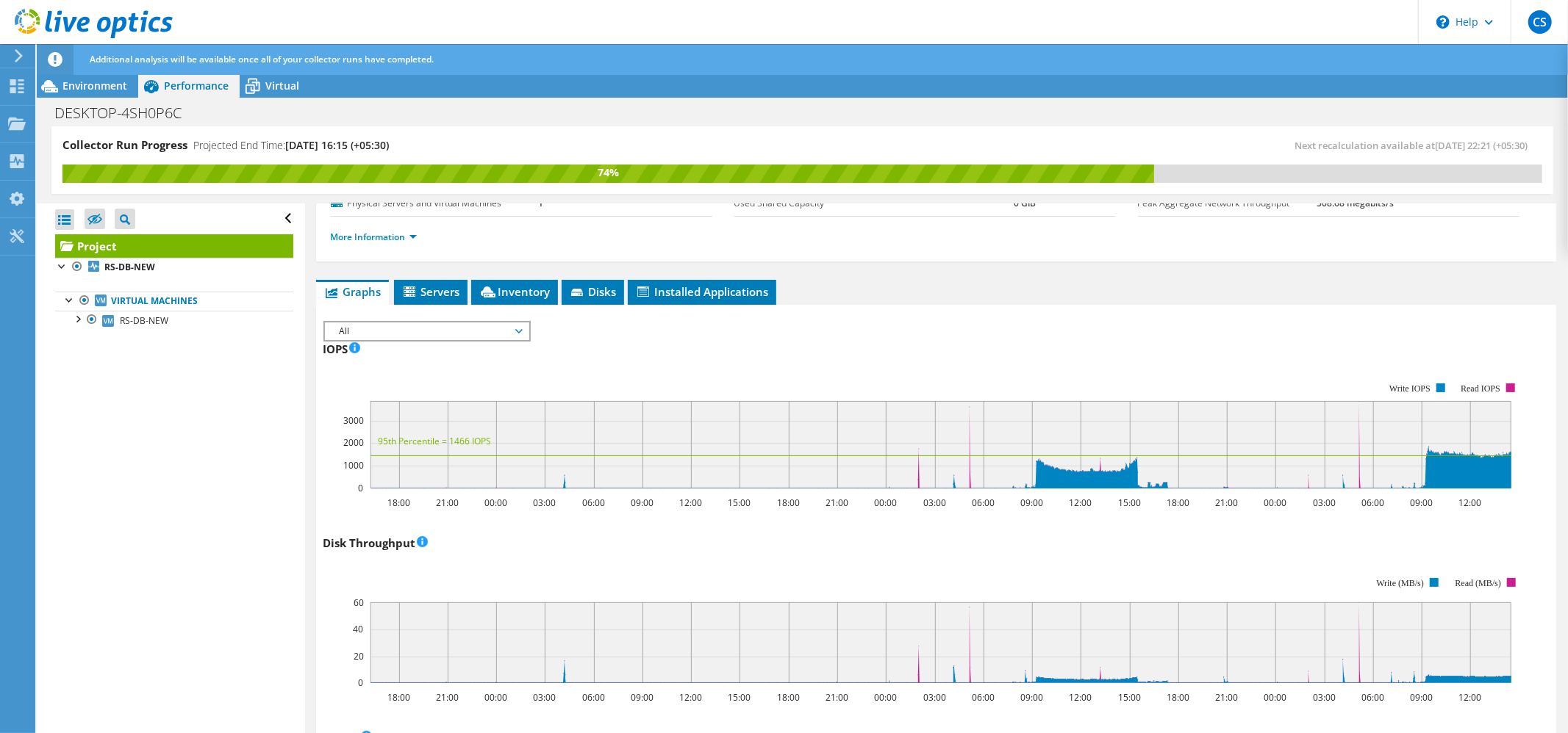
scroll to position [179, 0]
